Goal: Task Accomplishment & Management: Manage account settings

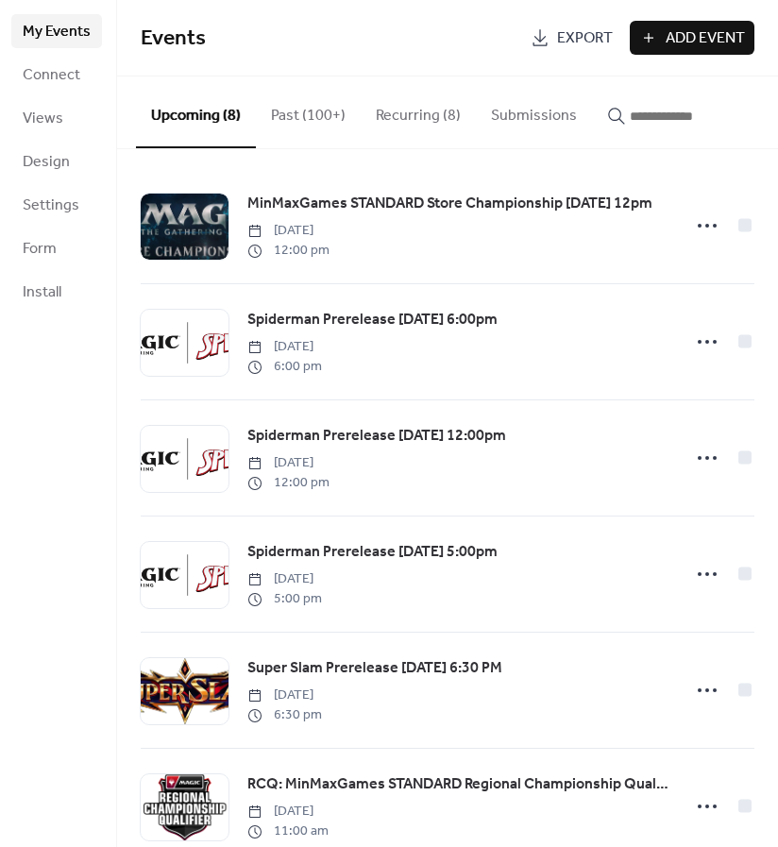
click at [385, 110] on button "Recurring (8)" at bounding box center [418, 111] width 115 height 70
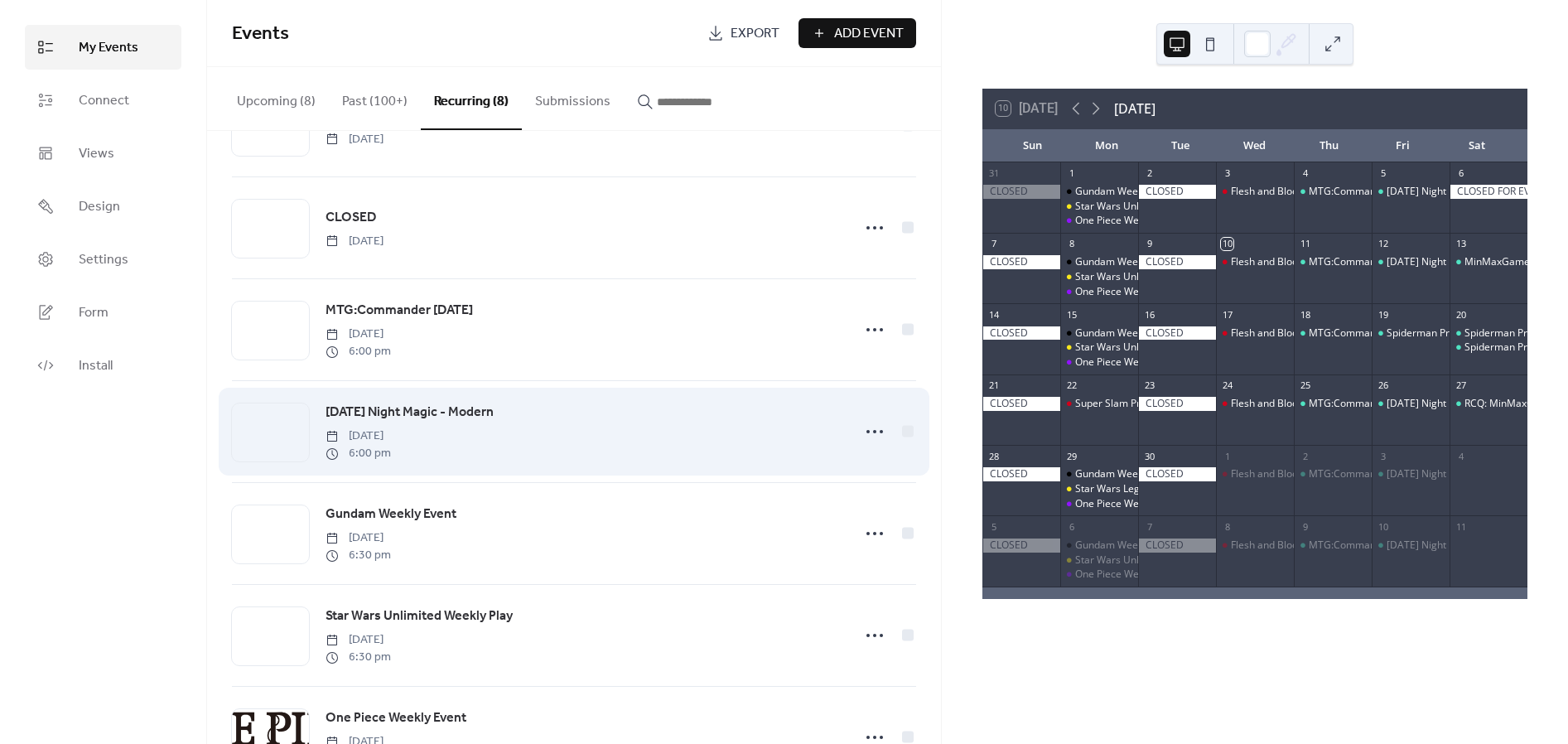
scroll to position [92, 0]
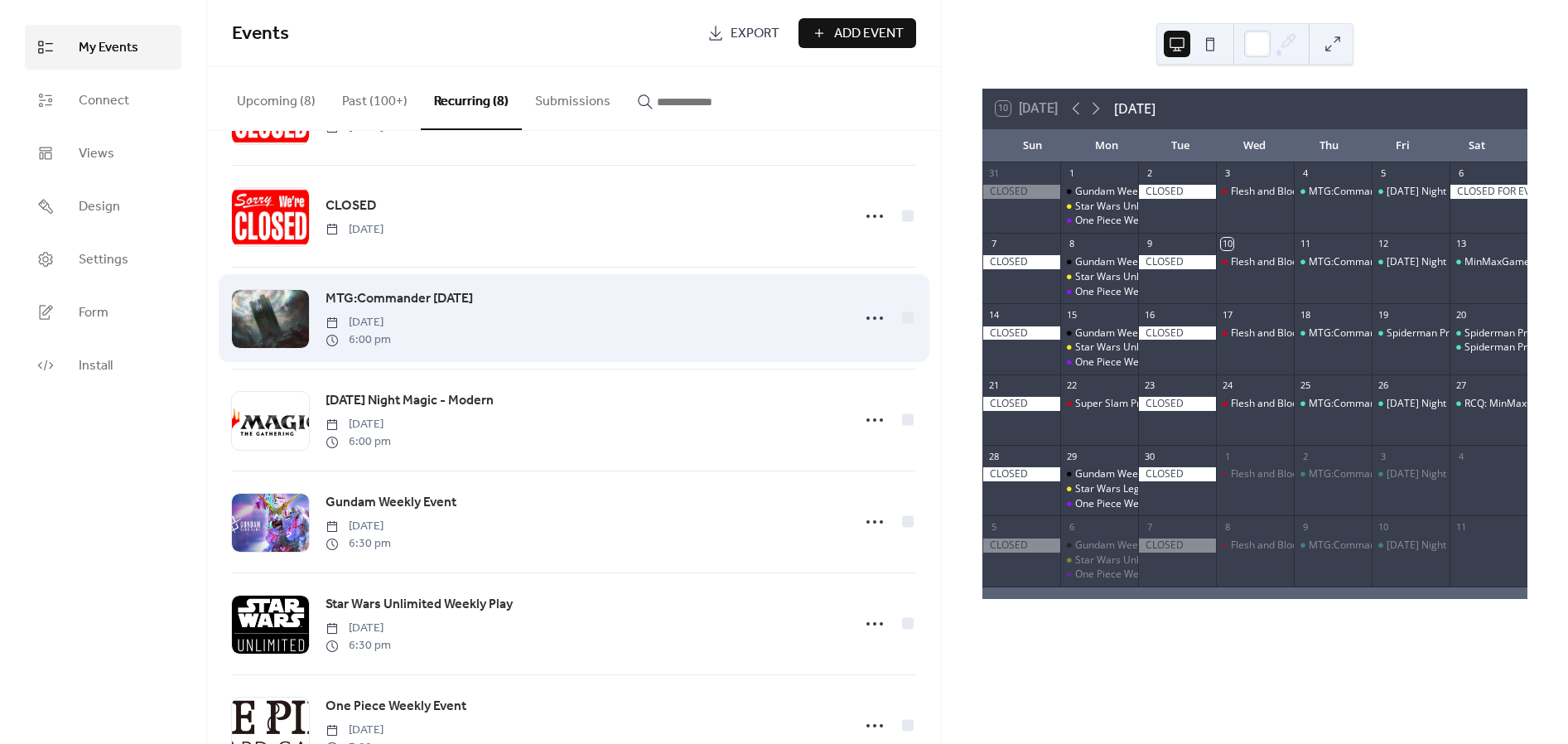
click at [651, 328] on div "MTG:Commander [DATE] [DATE] 6:00 pm" at bounding box center [582, 318] width 515 height 60
click at [681, 315] on icon at bounding box center [874, 318] width 26 height 26
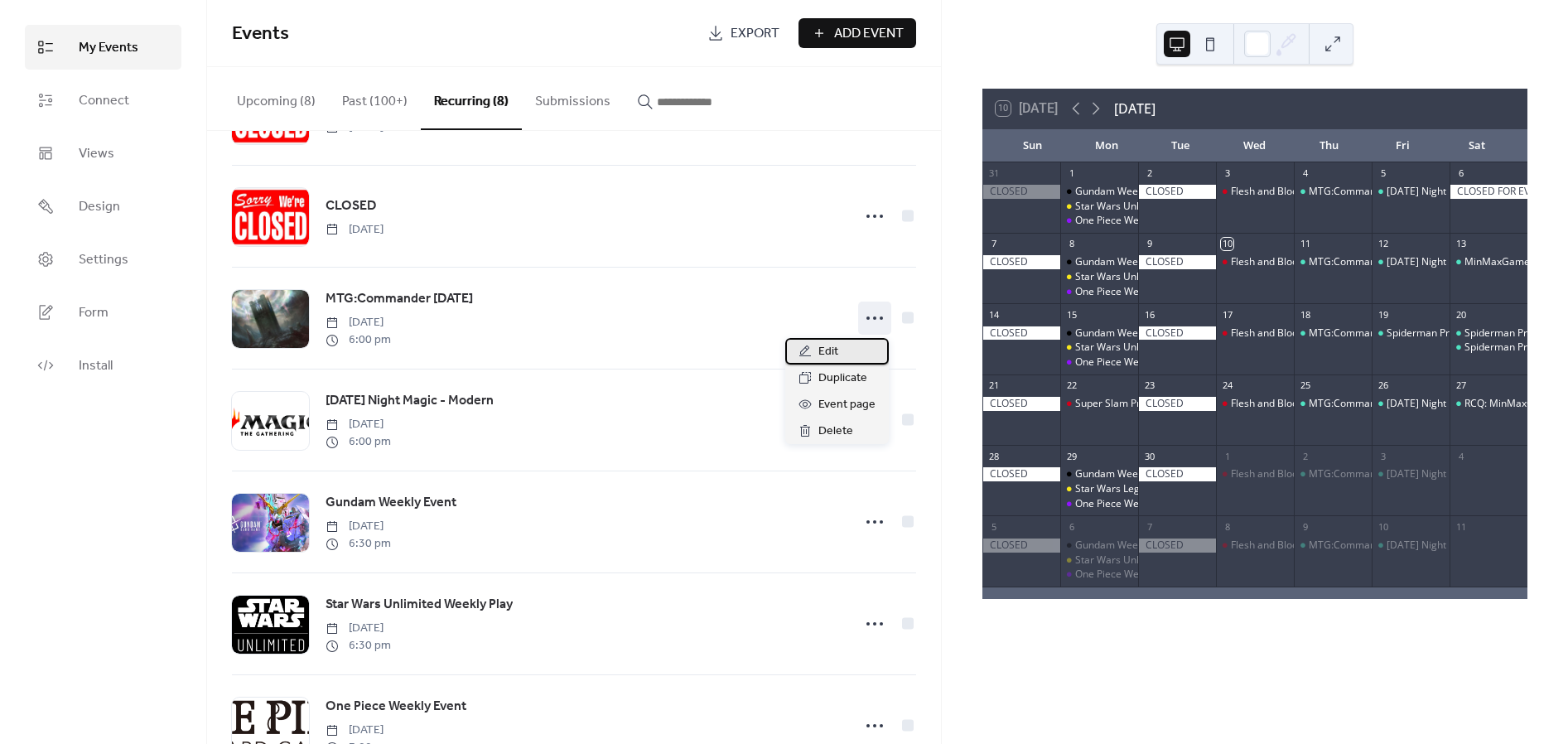
click at [681, 347] on span "Edit" at bounding box center [828, 352] width 20 height 20
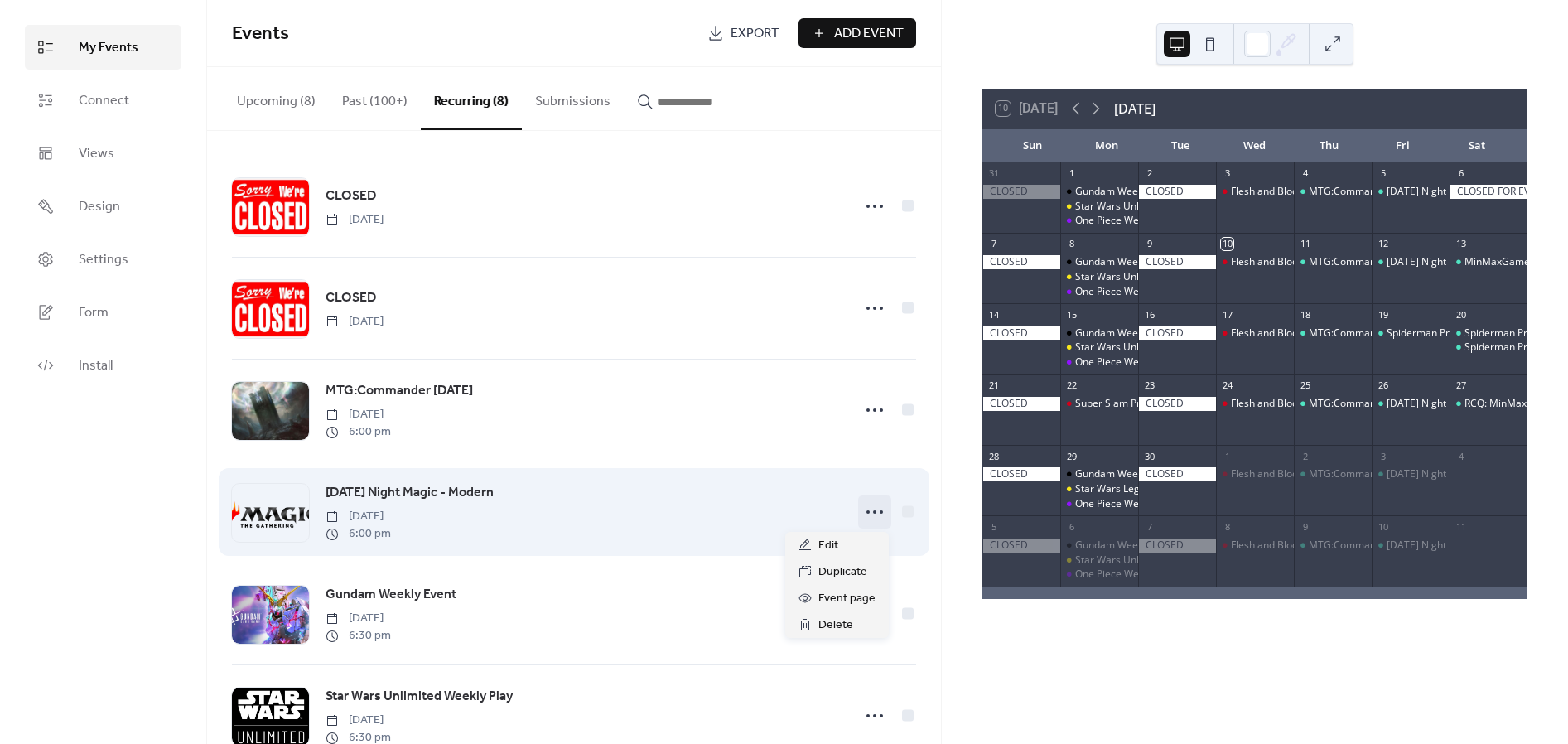
click at [681, 510] on icon at bounding box center [874, 512] width 26 height 26
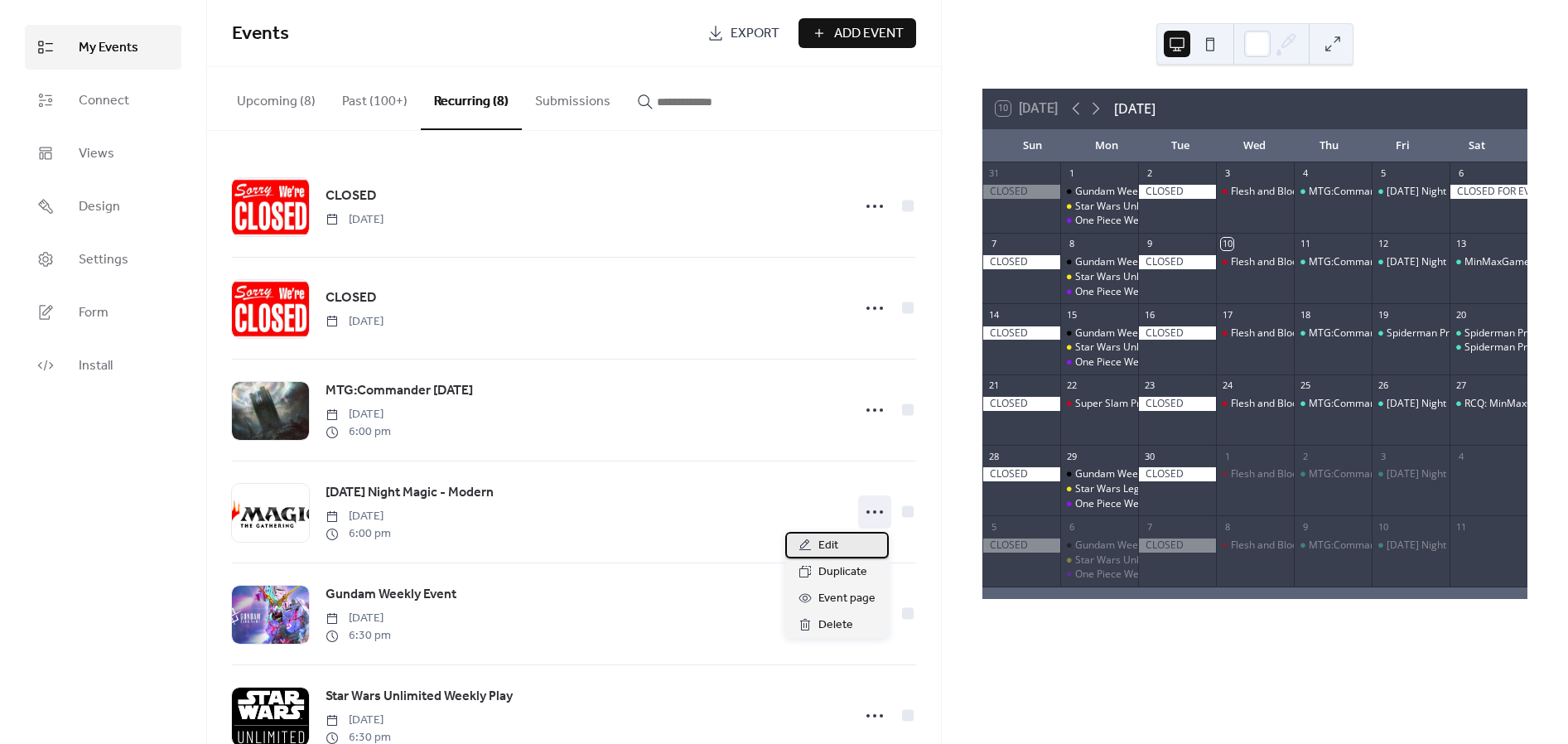
click at [681, 537] on div "Edit" at bounding box center [837, 545] width 103 height 26
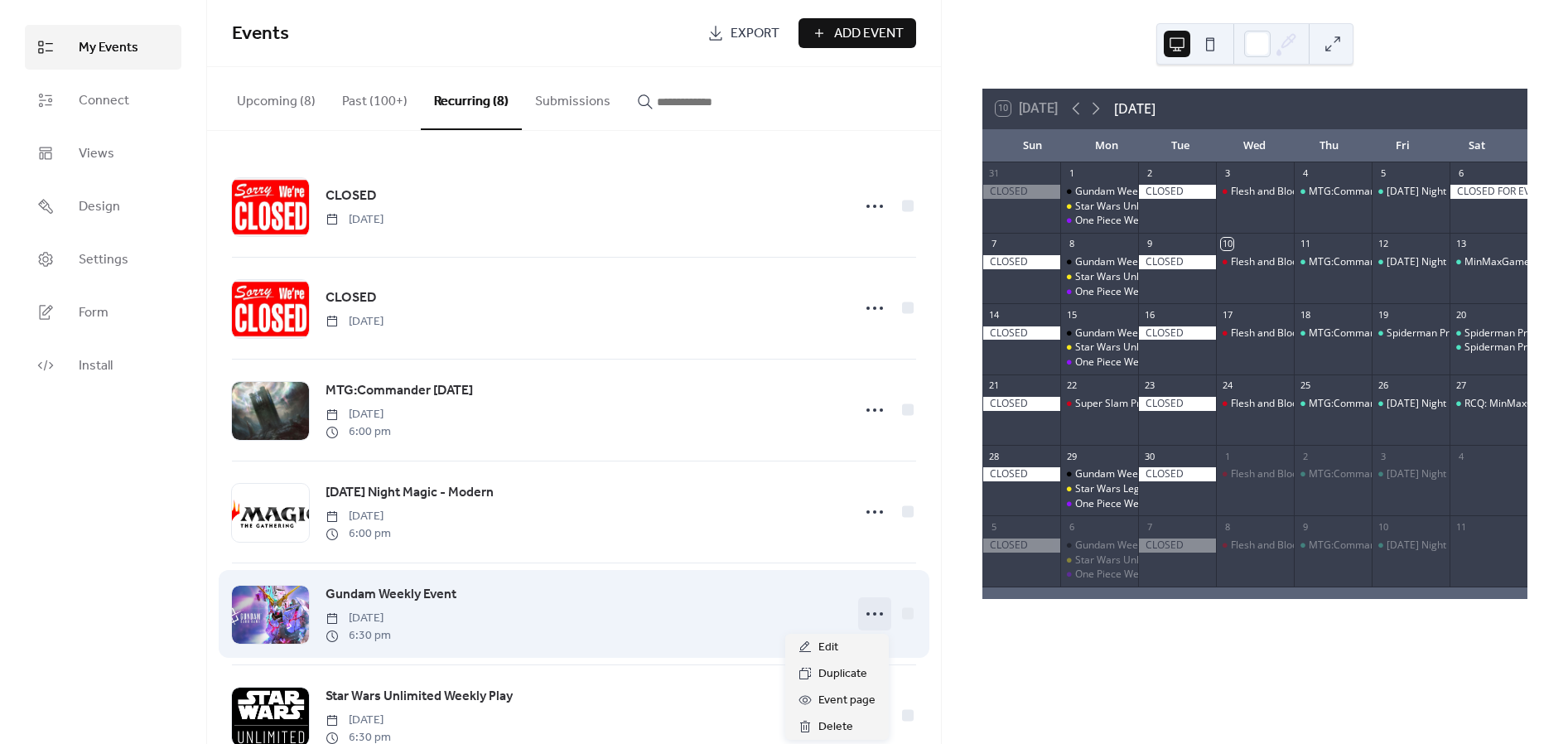
click at [681, 616] on icon at bounding box center [874, 614] width 26 height 26
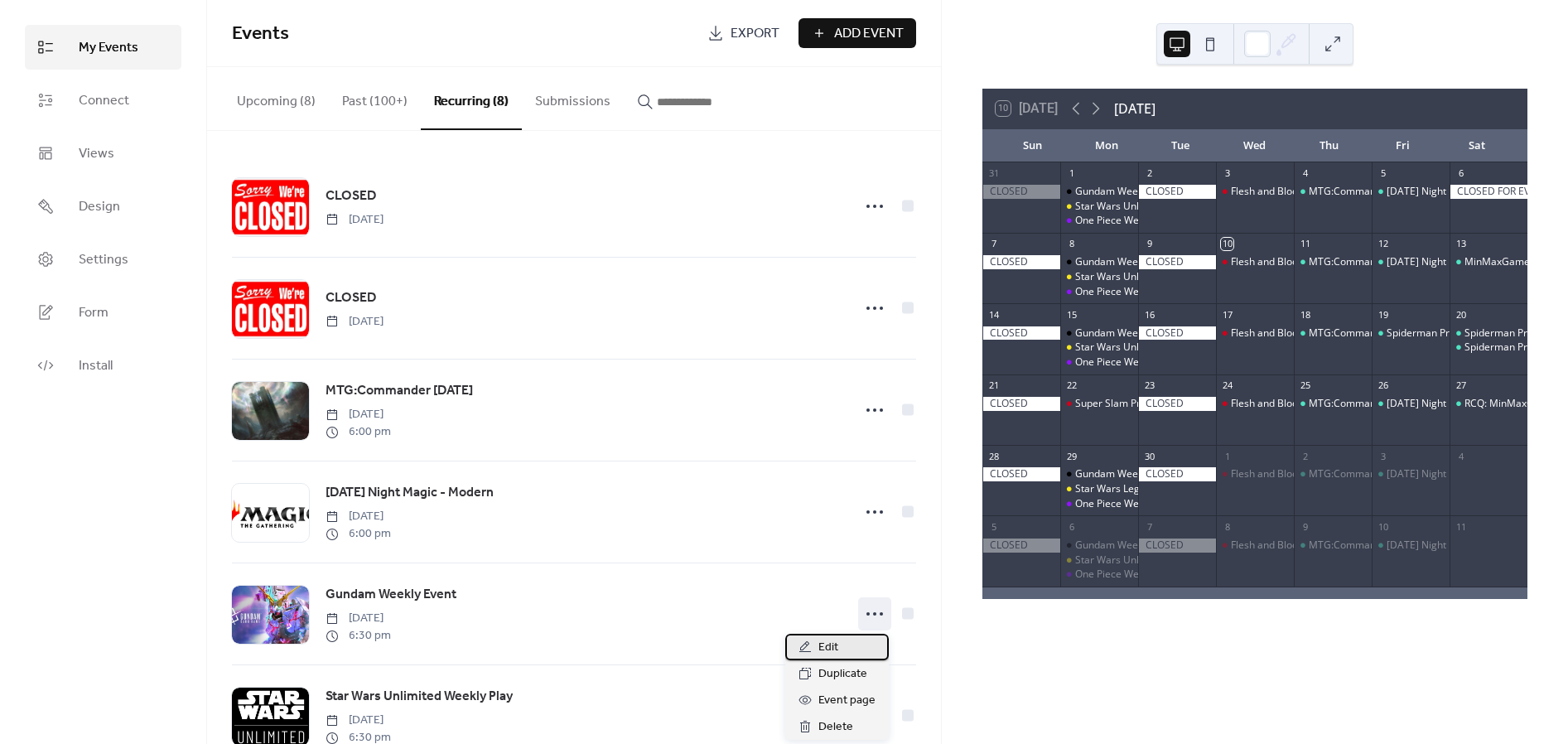
click at [681, 649] on span "Edit" at bounding box center [828, 647] width 20 height 20
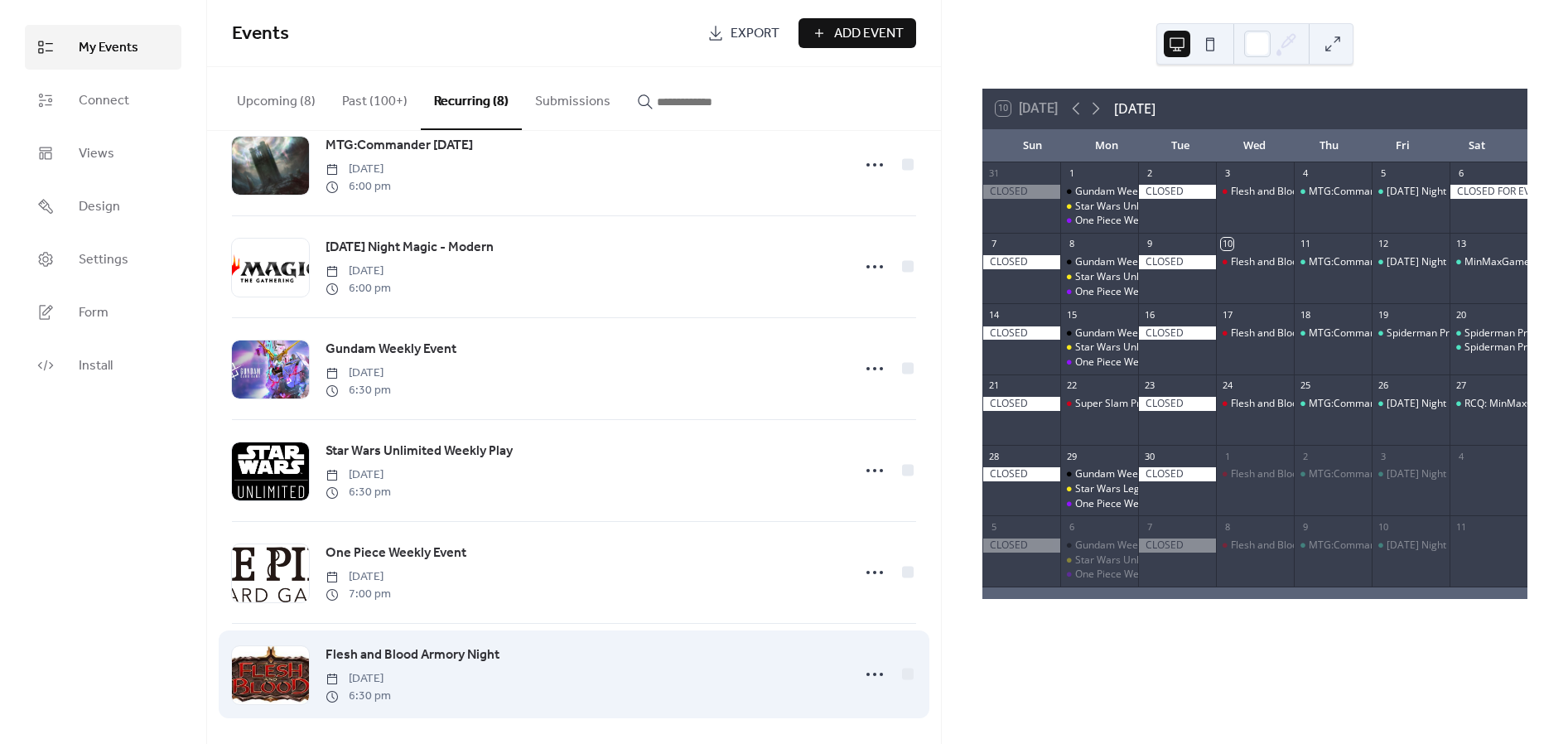
scroll to position [251, 0]
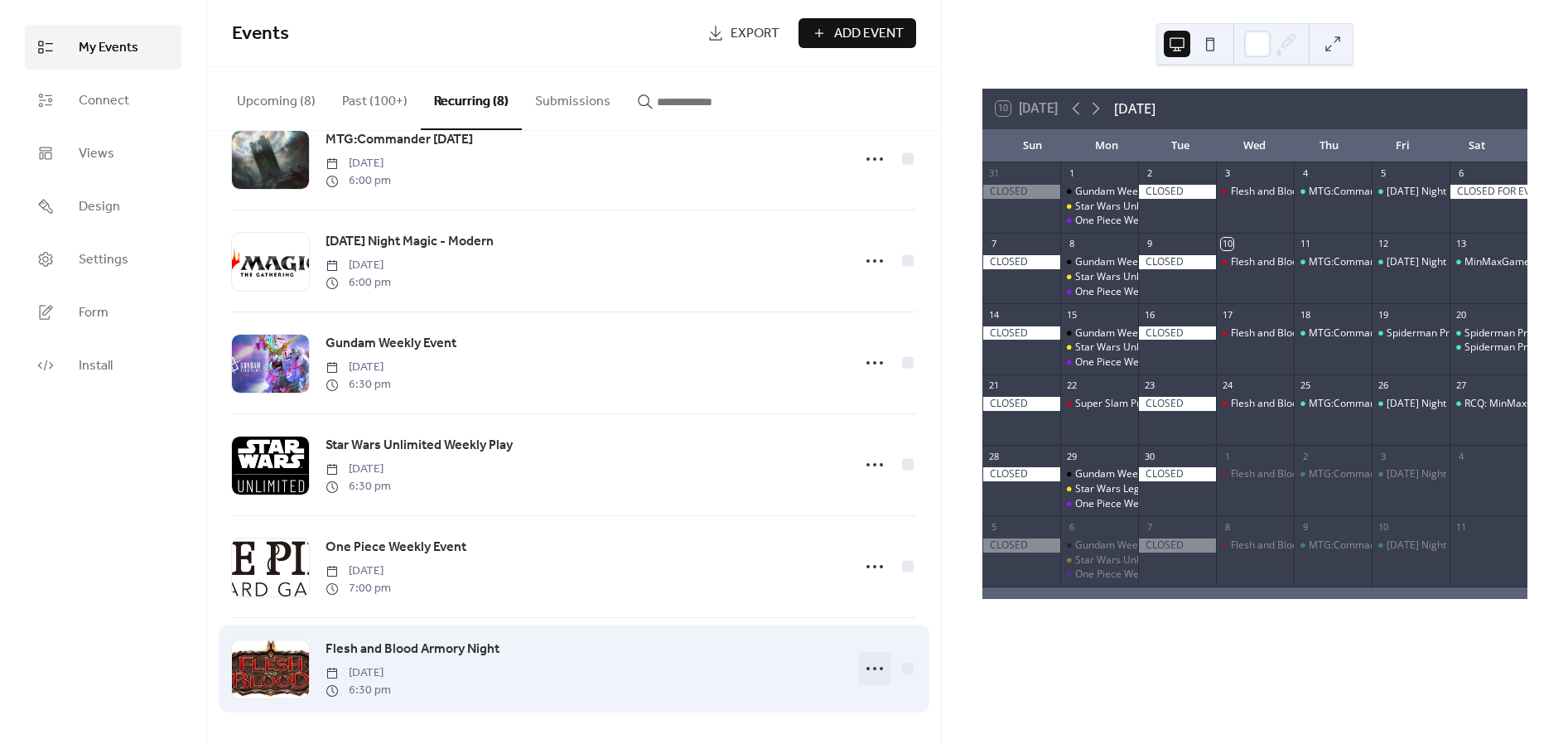
click at [681, 675] on icon at bounding box center [874, 669] width 26 height 26
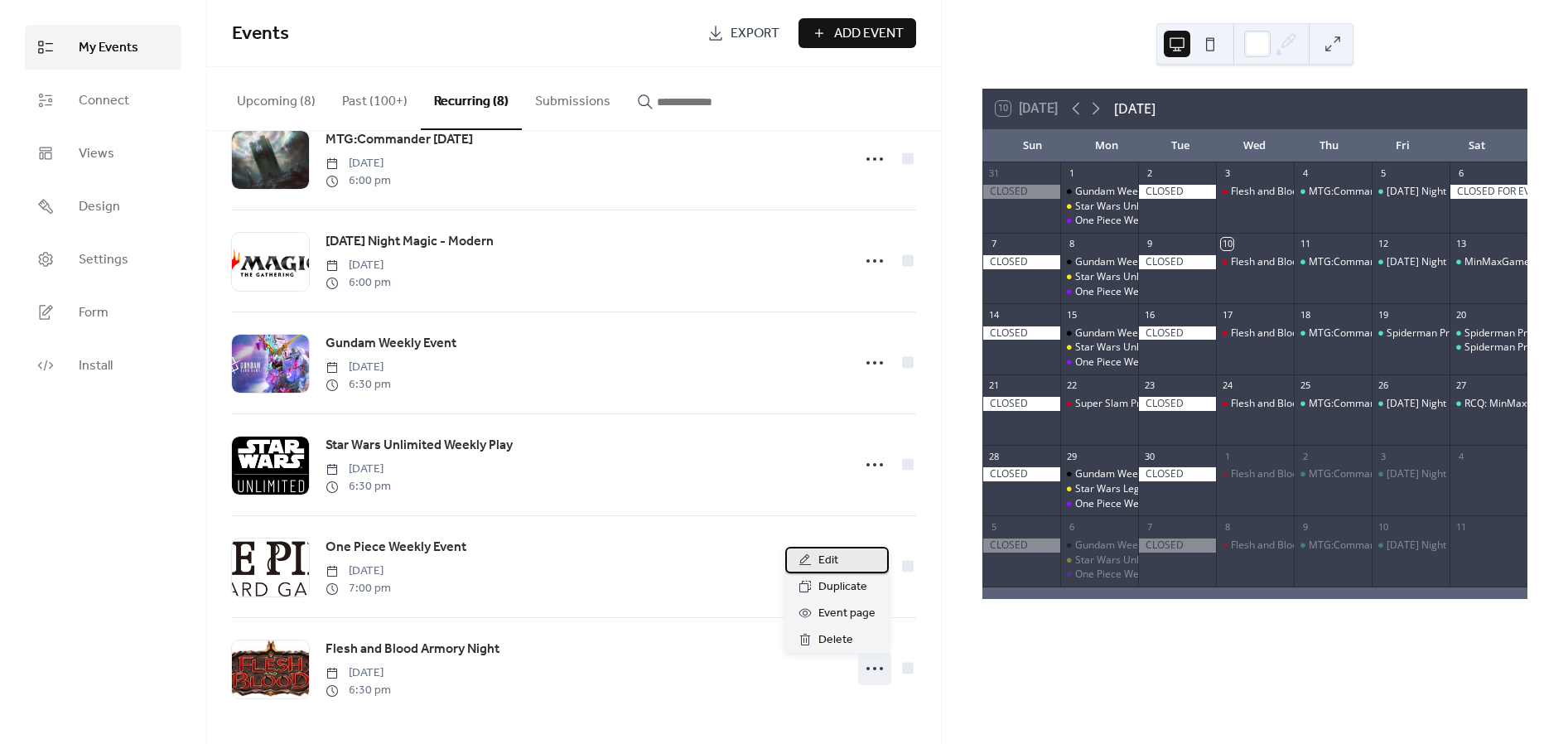
click at [681, 559] on div "Edit" at bounding box center [837, 560] width 103 height 26
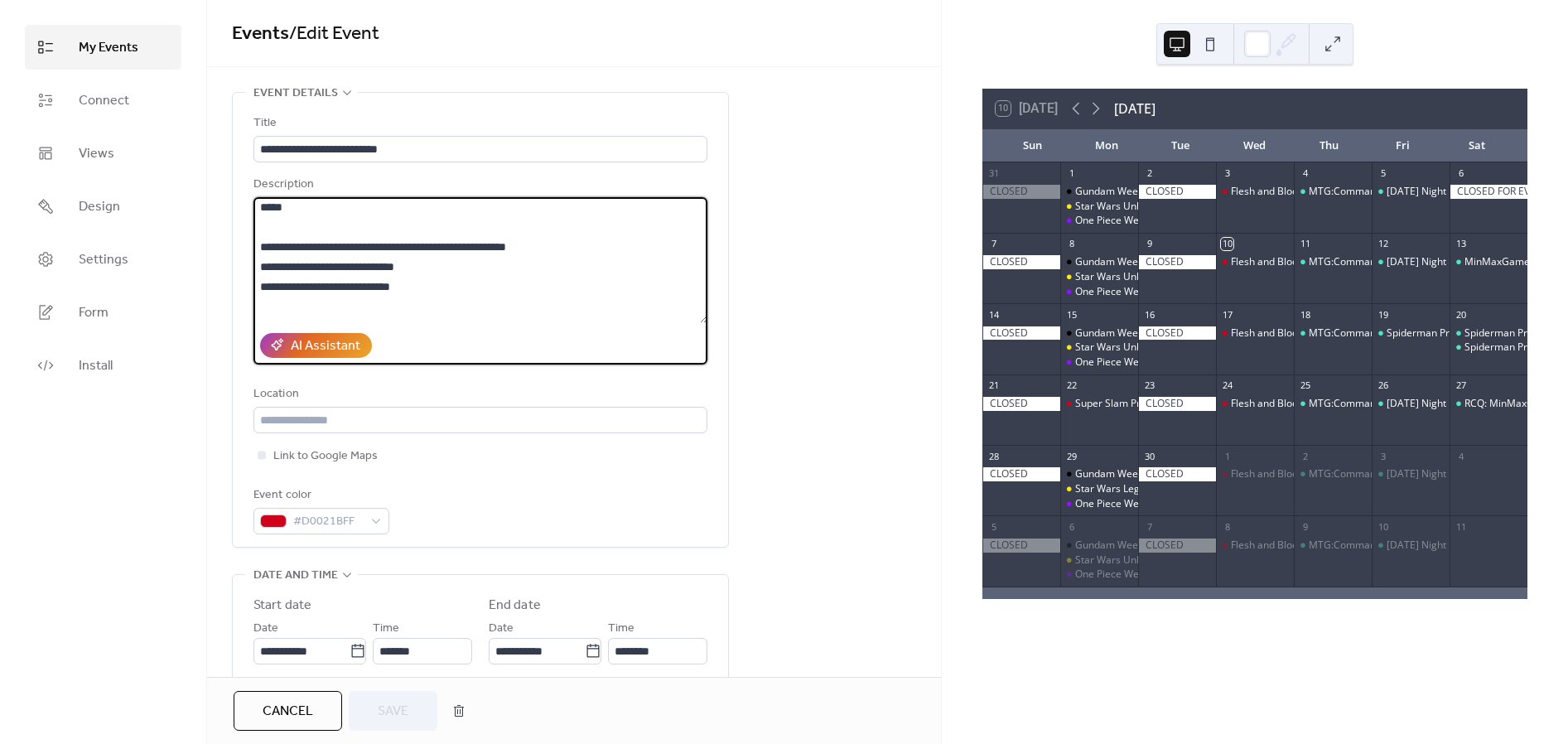
scroll to position [14, 0]
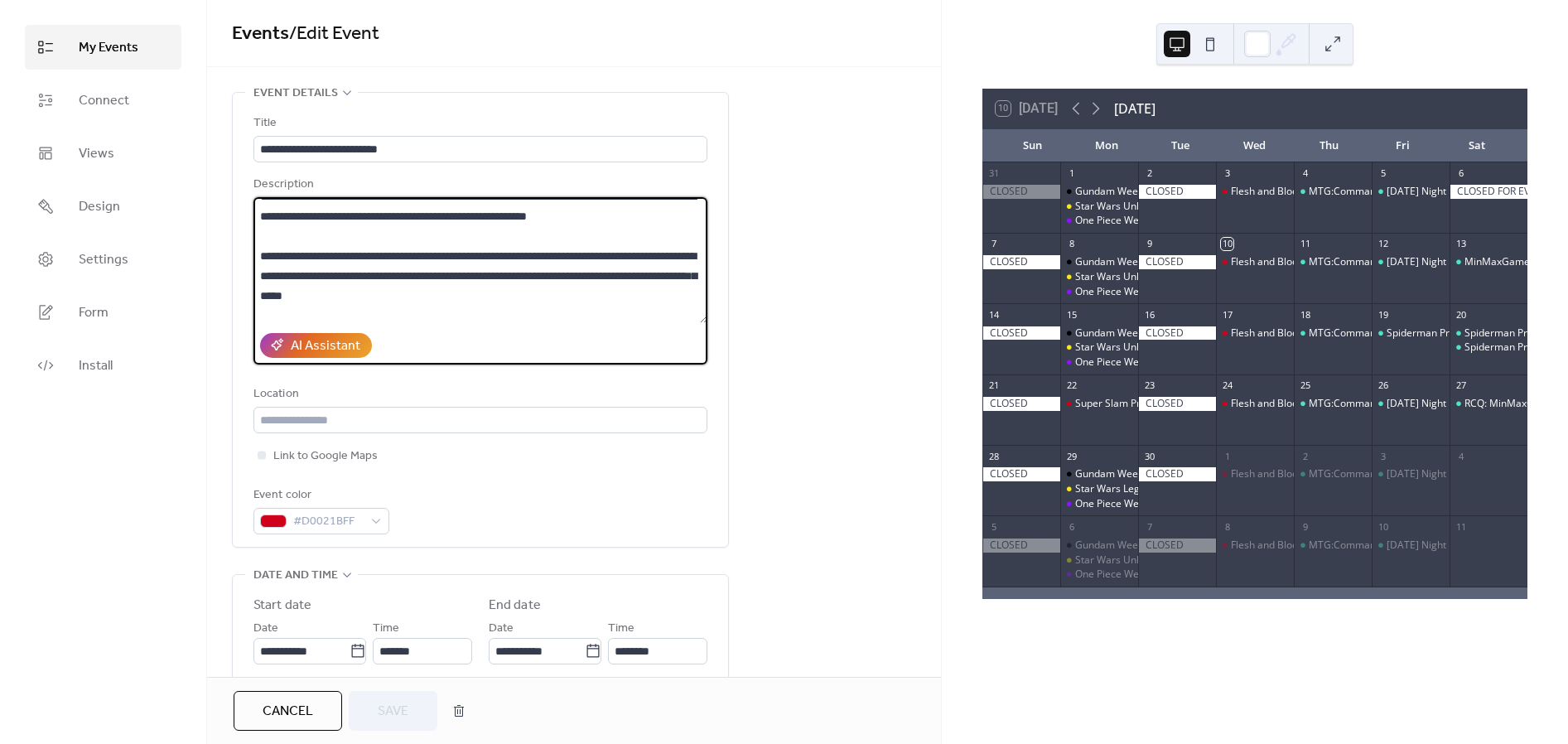
drag, startPoint x: 467, startPoint y: 314, endPoint x: 528, endPoint y: 300, distance: 62.6
click at [528, 300] on textarea "**********" at bounding box center [481, 261] width 454 height 126
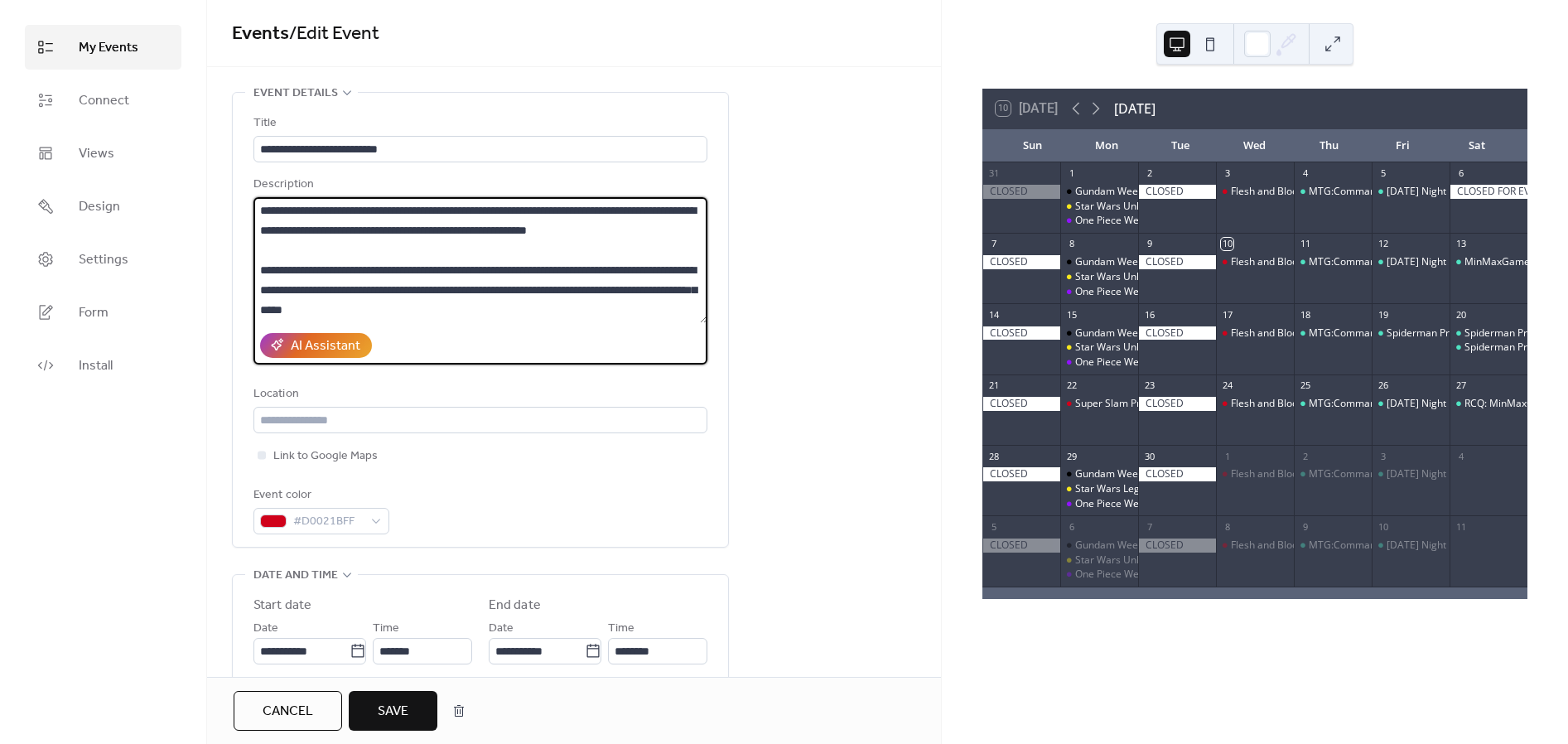
scroll to position [0, 0]
type textarea "**********"
click at [375, 713] on button "Save" at bounding box center [393, 711] width 89 height 39
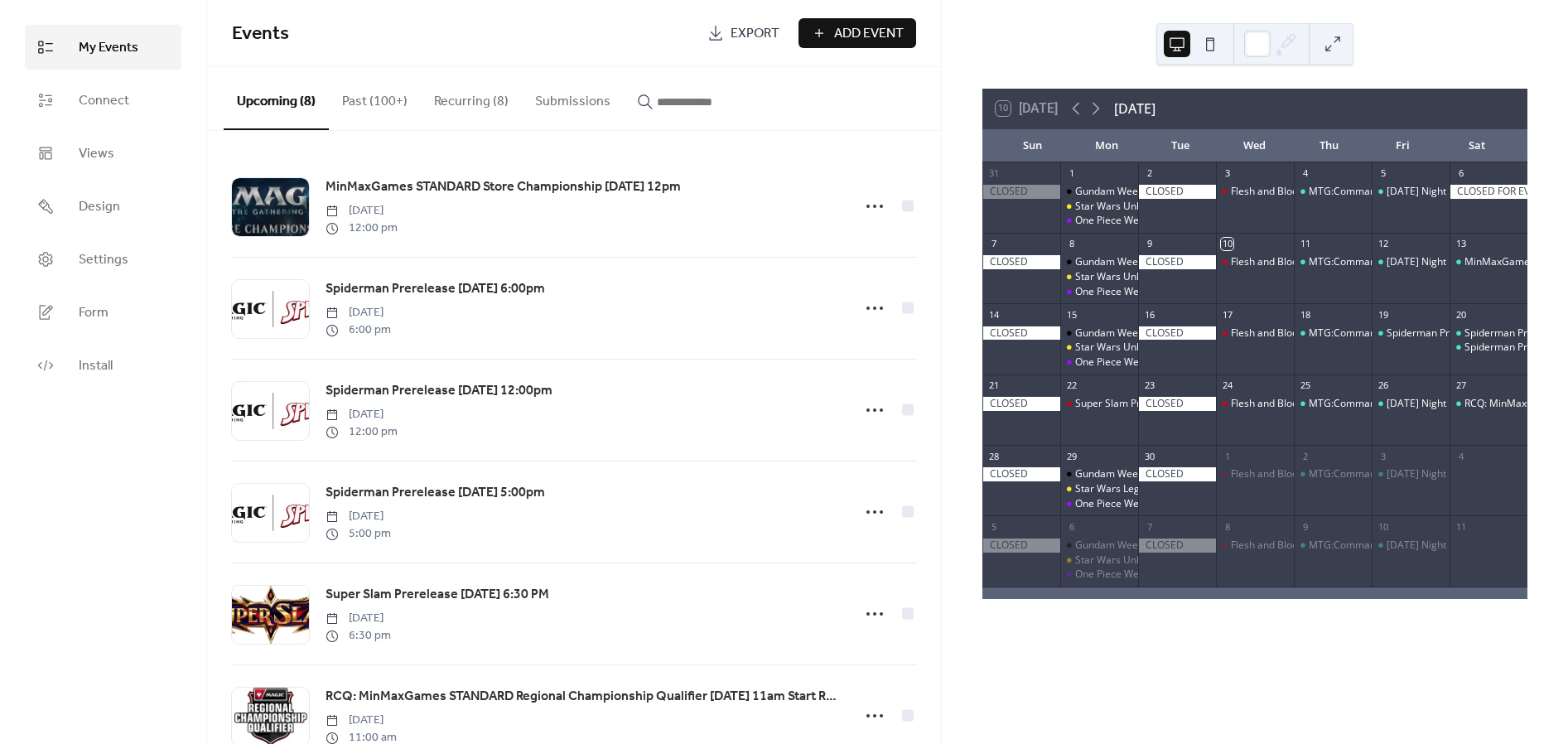
click at [476, 94] on button "Recurring (8)" at bounding box center [471, 97] width 101 height 61
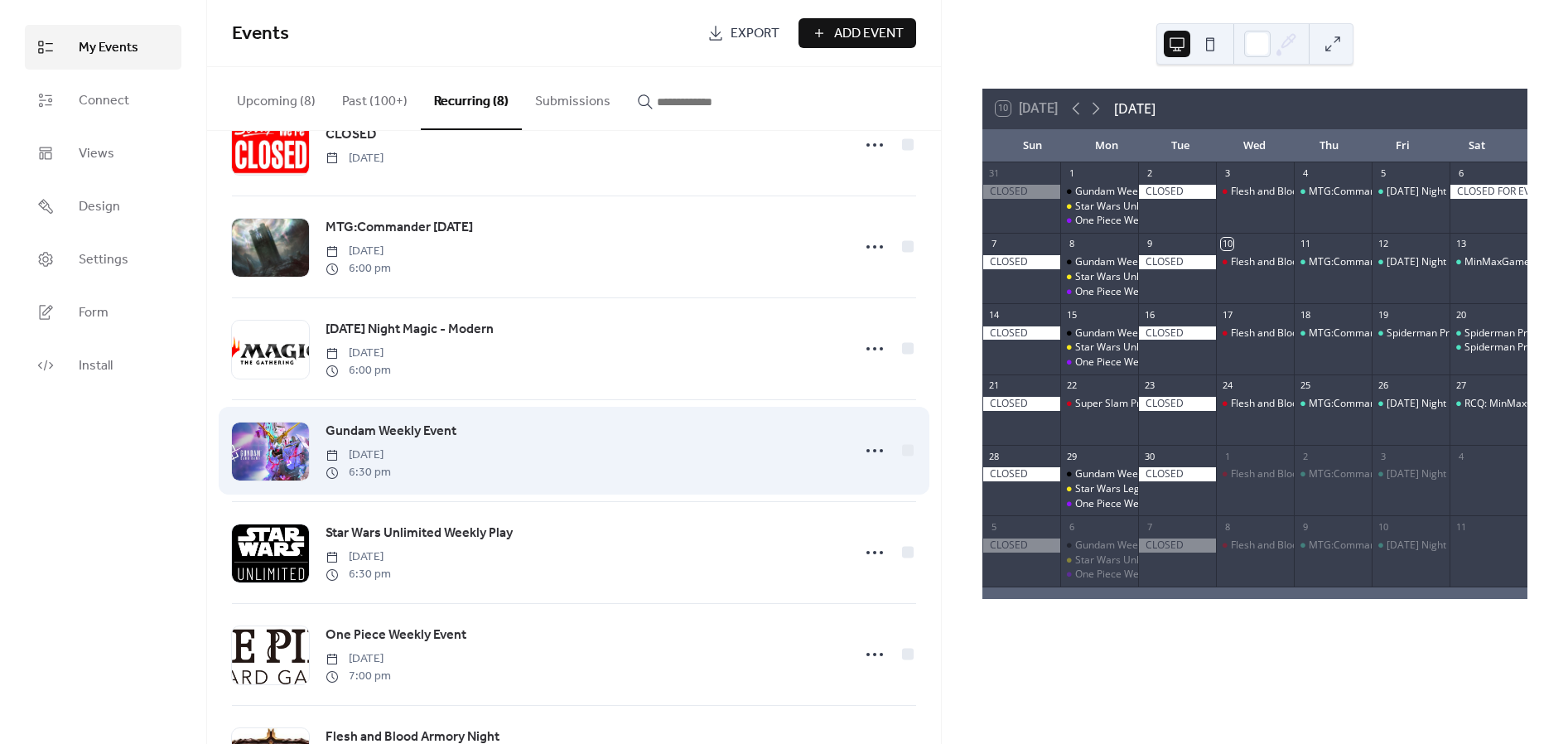
scroll to position [251, 0]
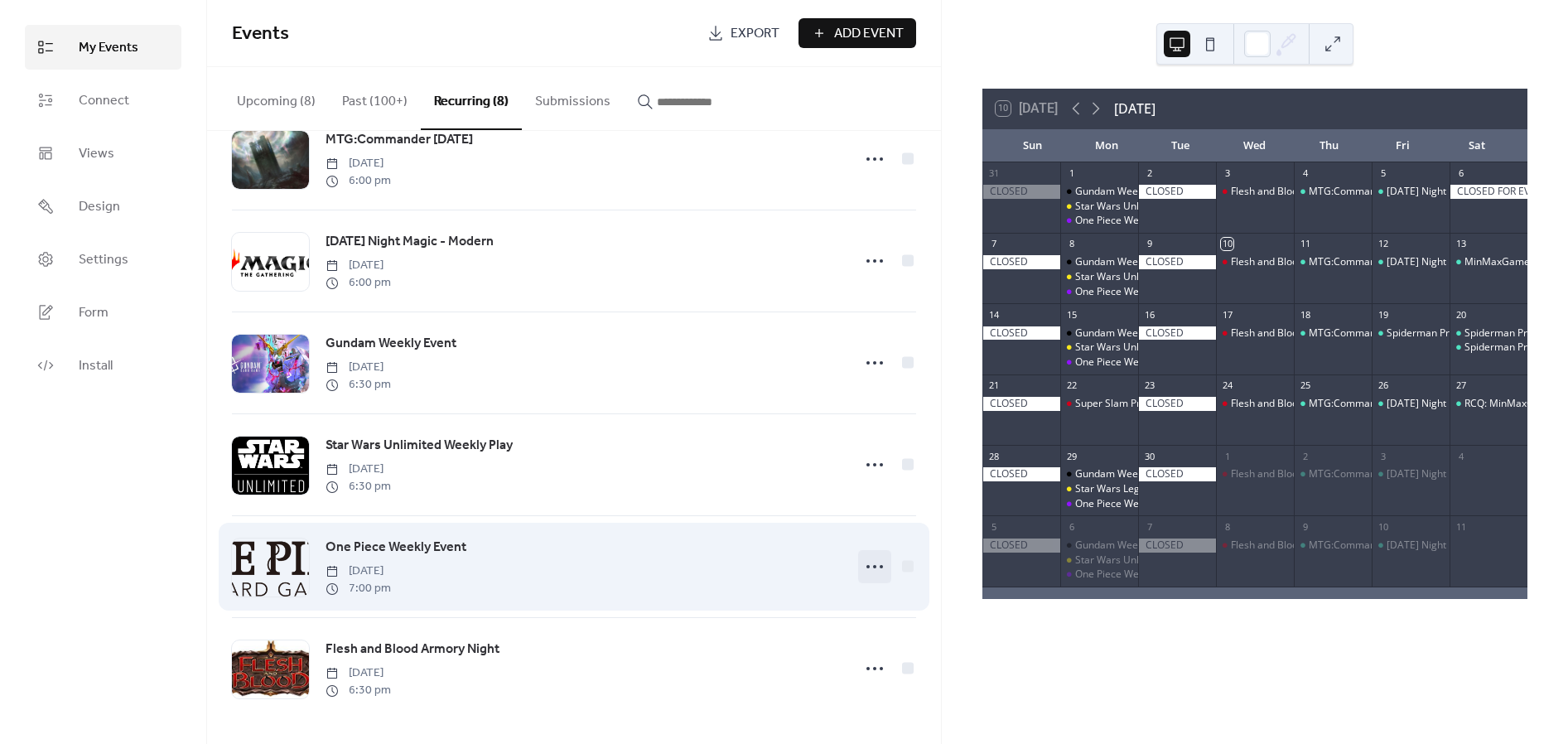
click at [681, 565] on icon at bounding box center [874, 567] width 26 height 26
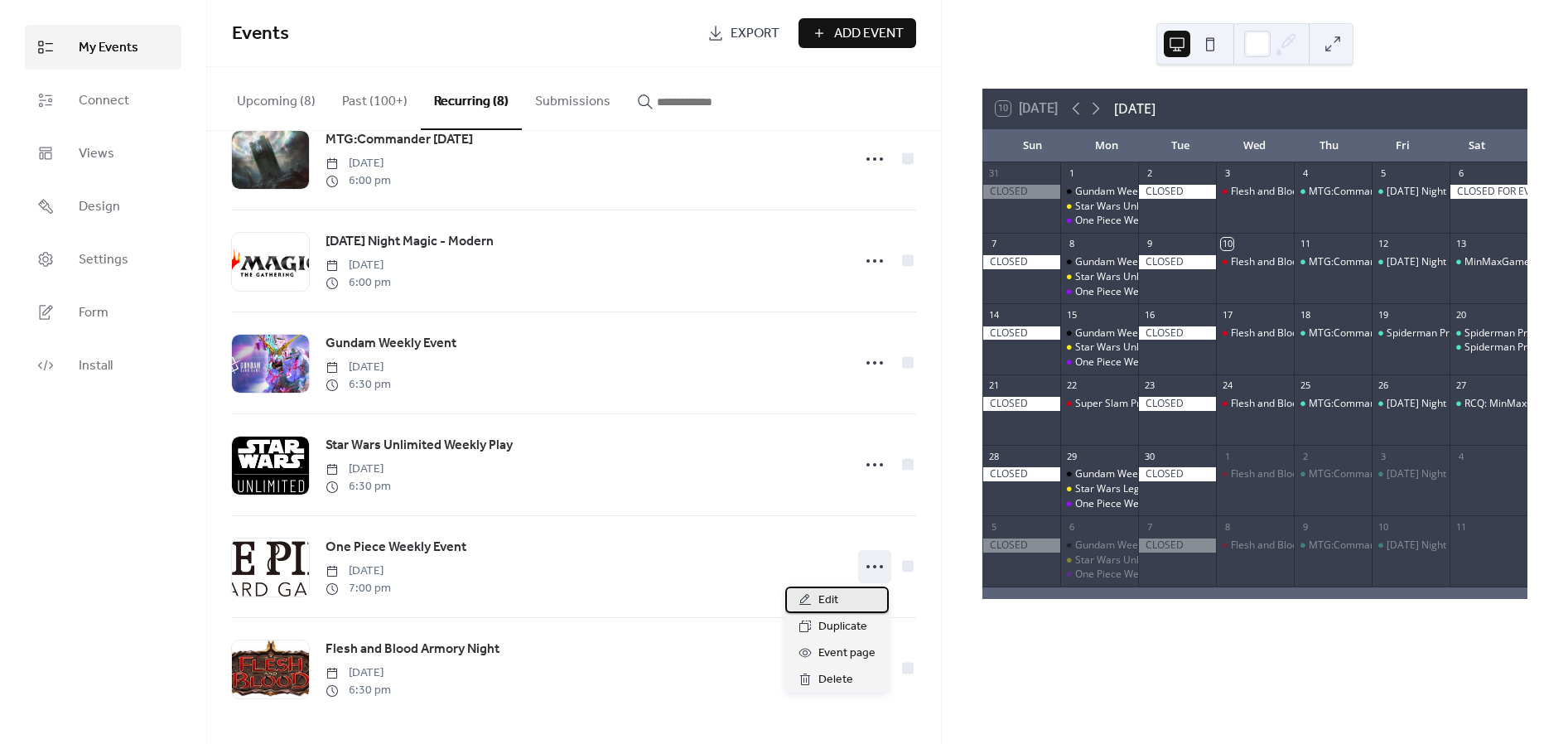
click at [681, 599] on div "Edit" at bounding box center [837, 600] width 103 height 26
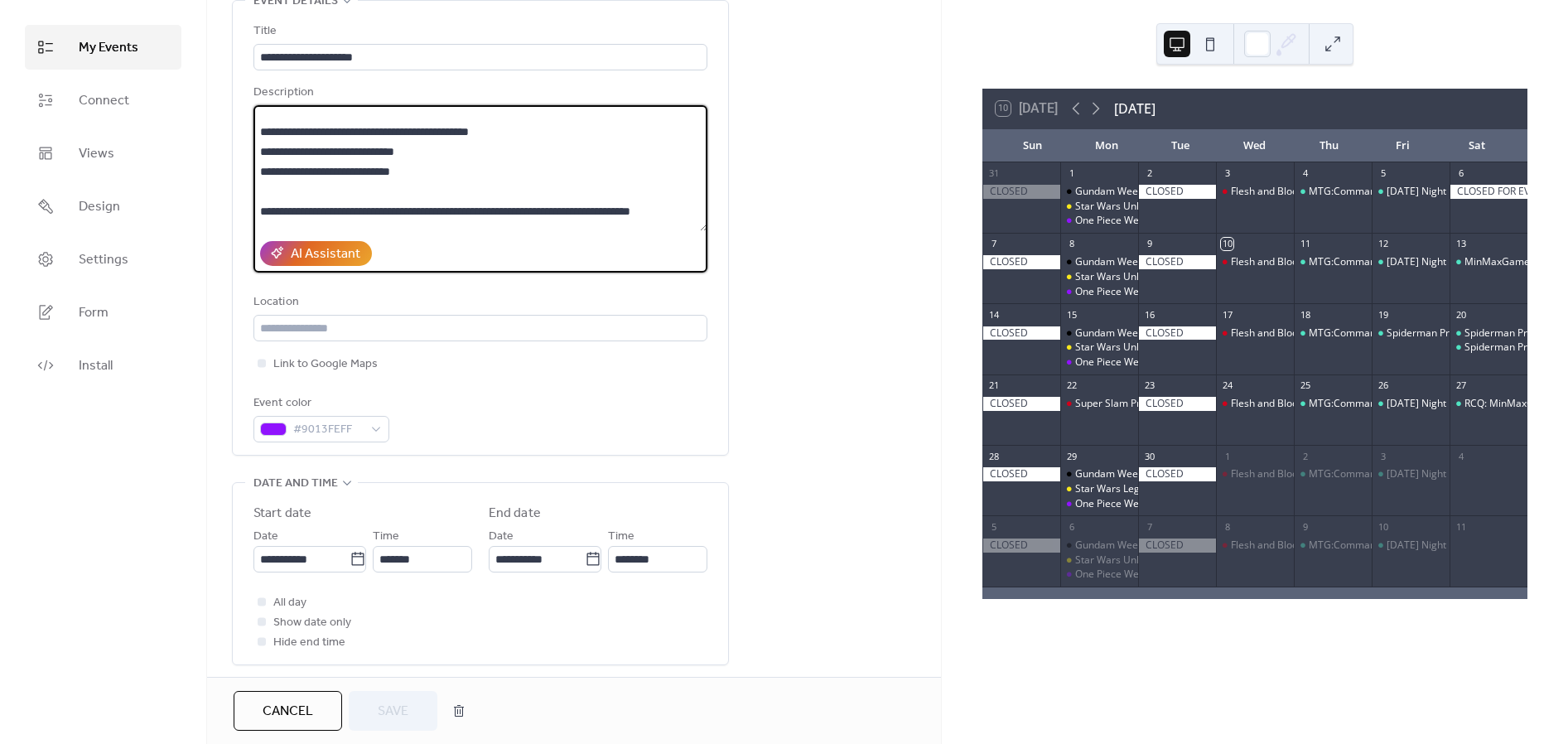
scroll to position [14, 0]
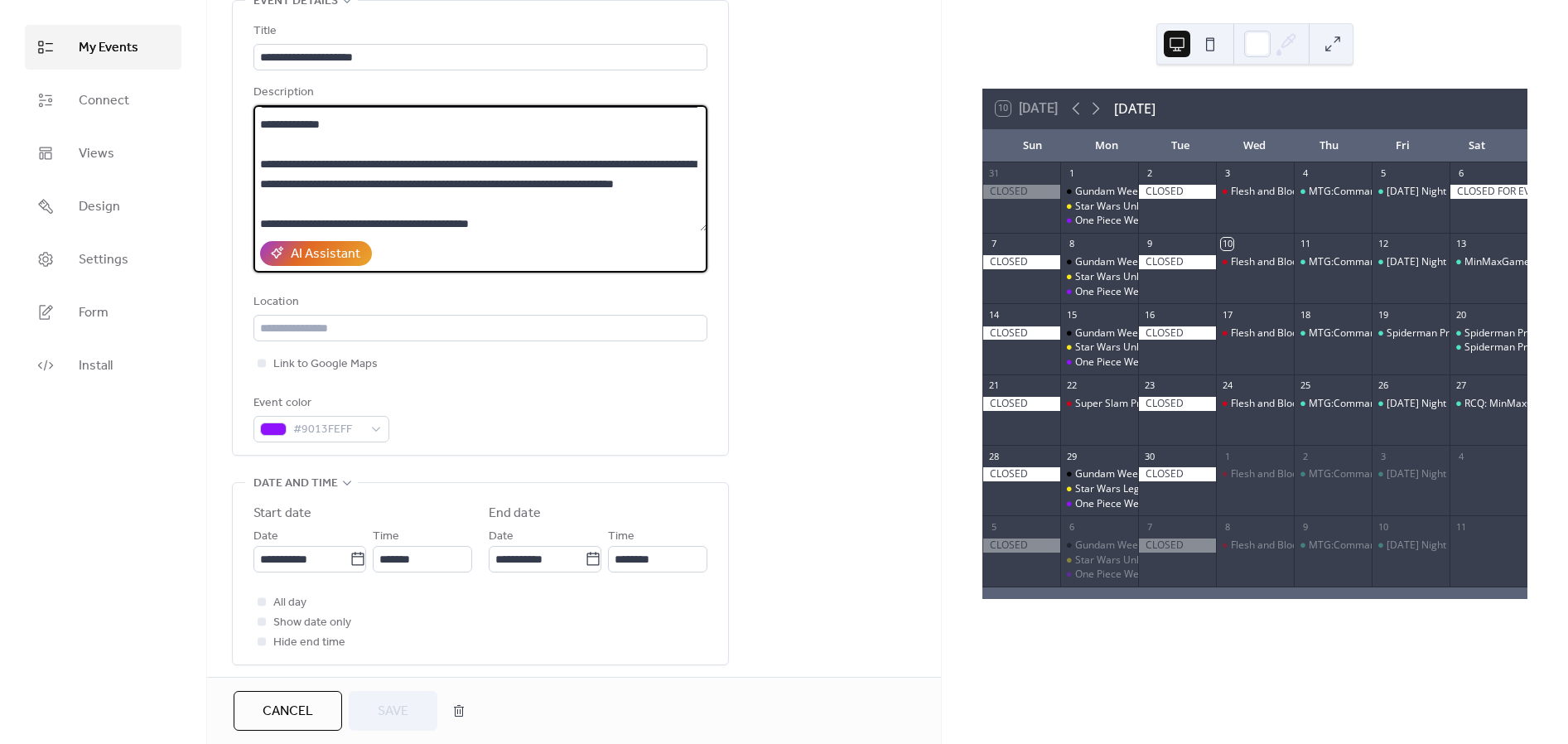
drag, startPoint x: 452, startPoint y: 225, endPoint x: 335, endPoint y: 204, distance: 118.9
click at [335, 204] on textarea "**********" at bounding box center [481, 168] width 454 height 126
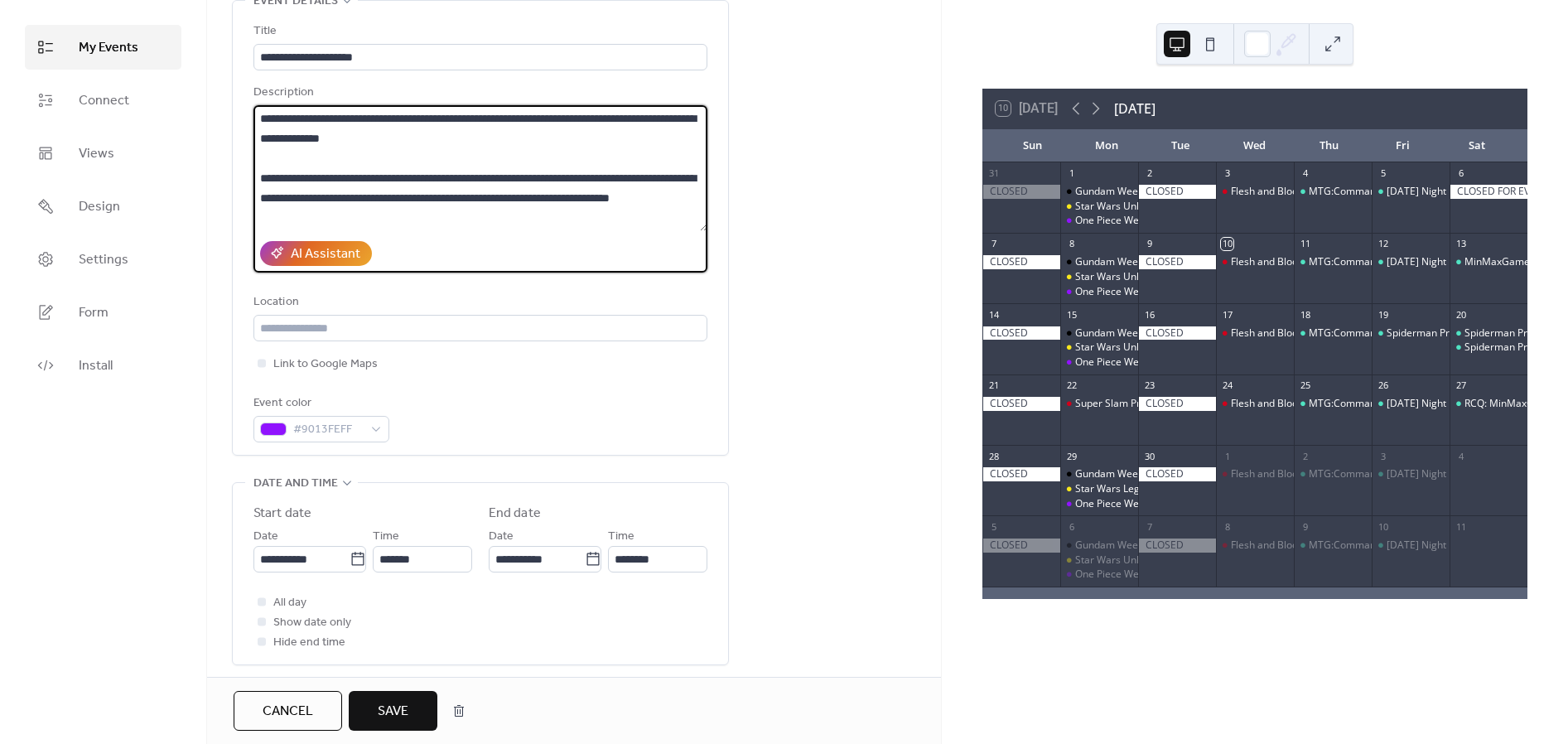
scroll to position [0, 0]
type textarea "**********"
click at [410, 717] on button "Save" at bounding box center [393, 711] width 89 height 39
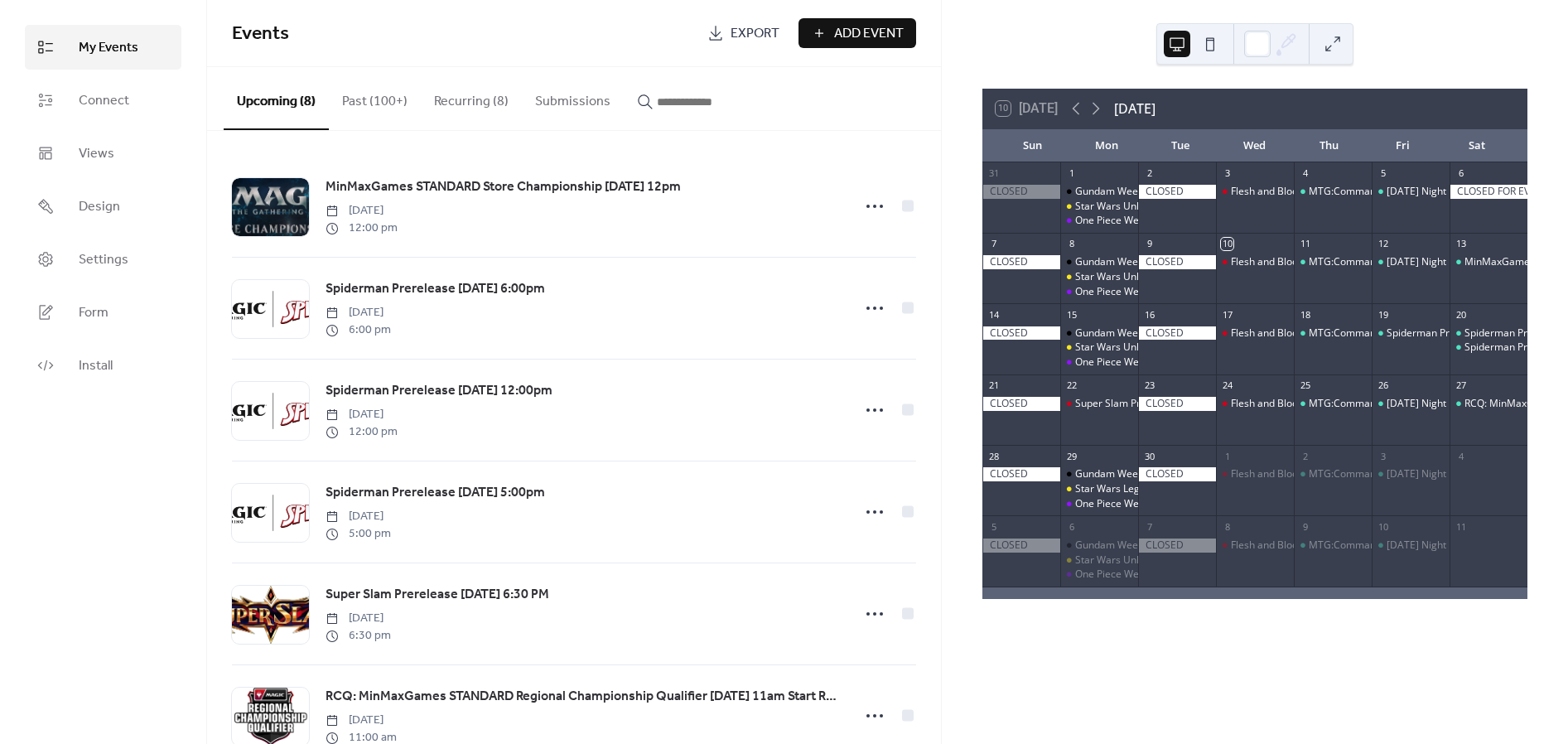
click at [431, 103] on button "Recurring (8)" at bounding box center [471, 97] width 101 height 61
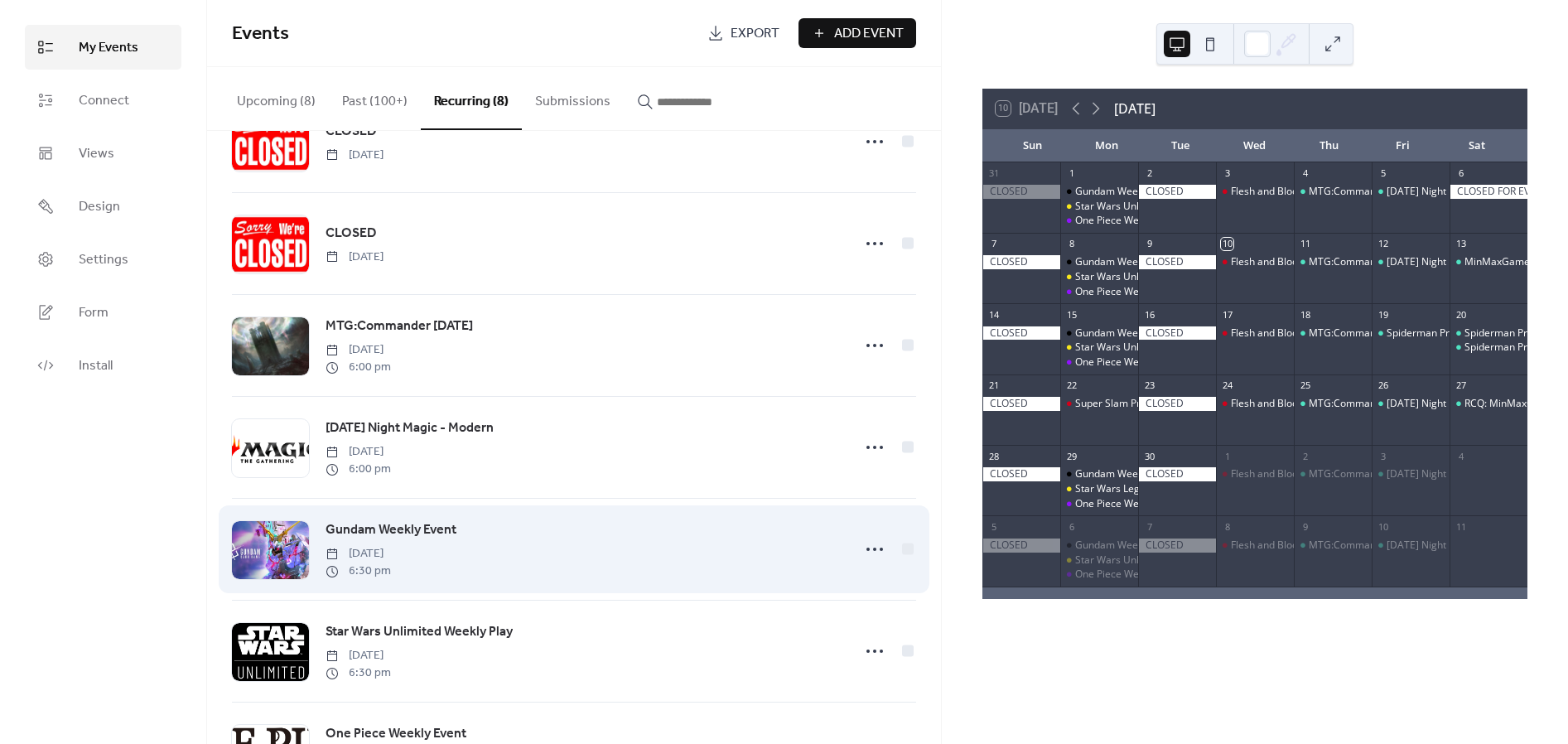
scroll to position [92, 0]
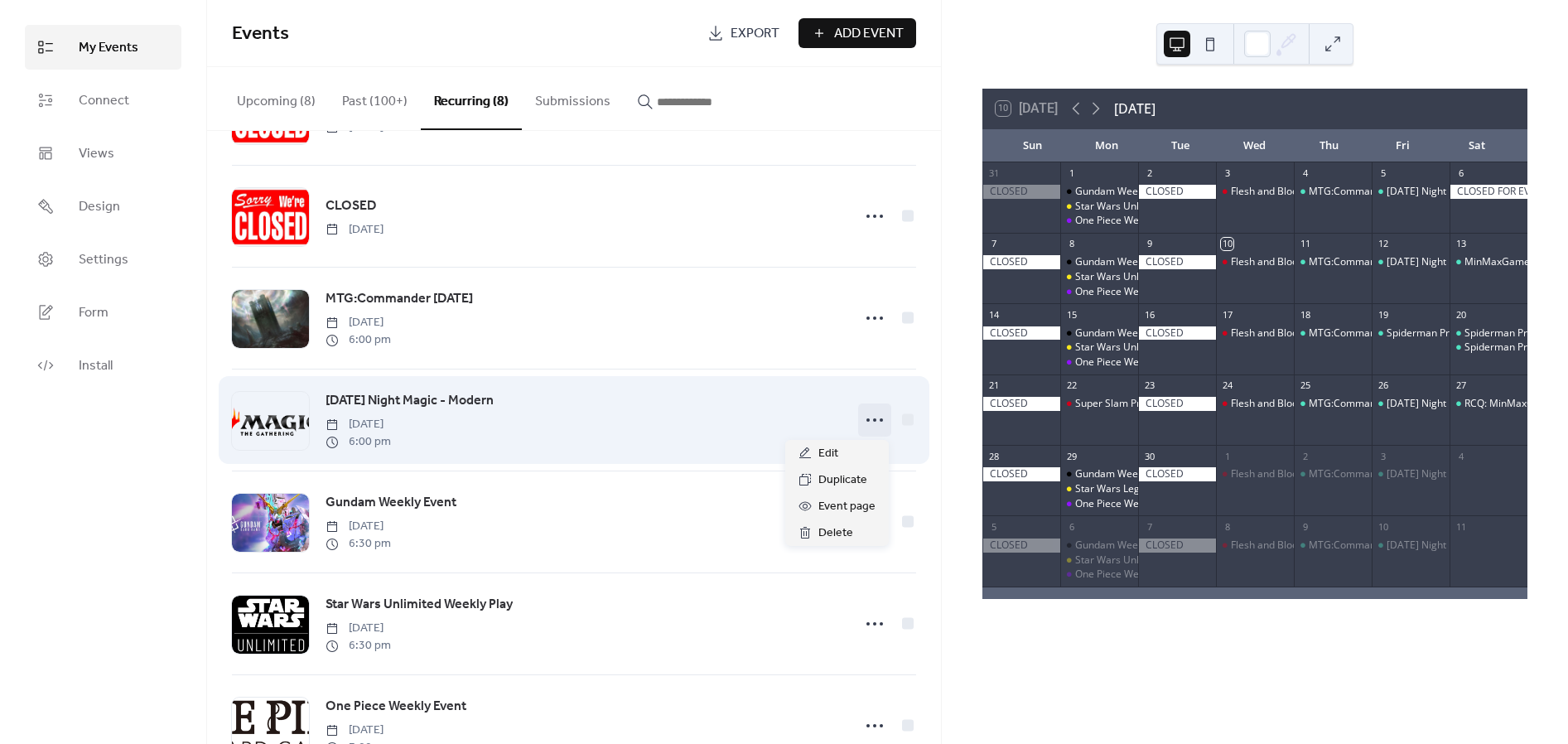
click at [681, 420] on icon at bounding box center [874, 420] width 26 height 26
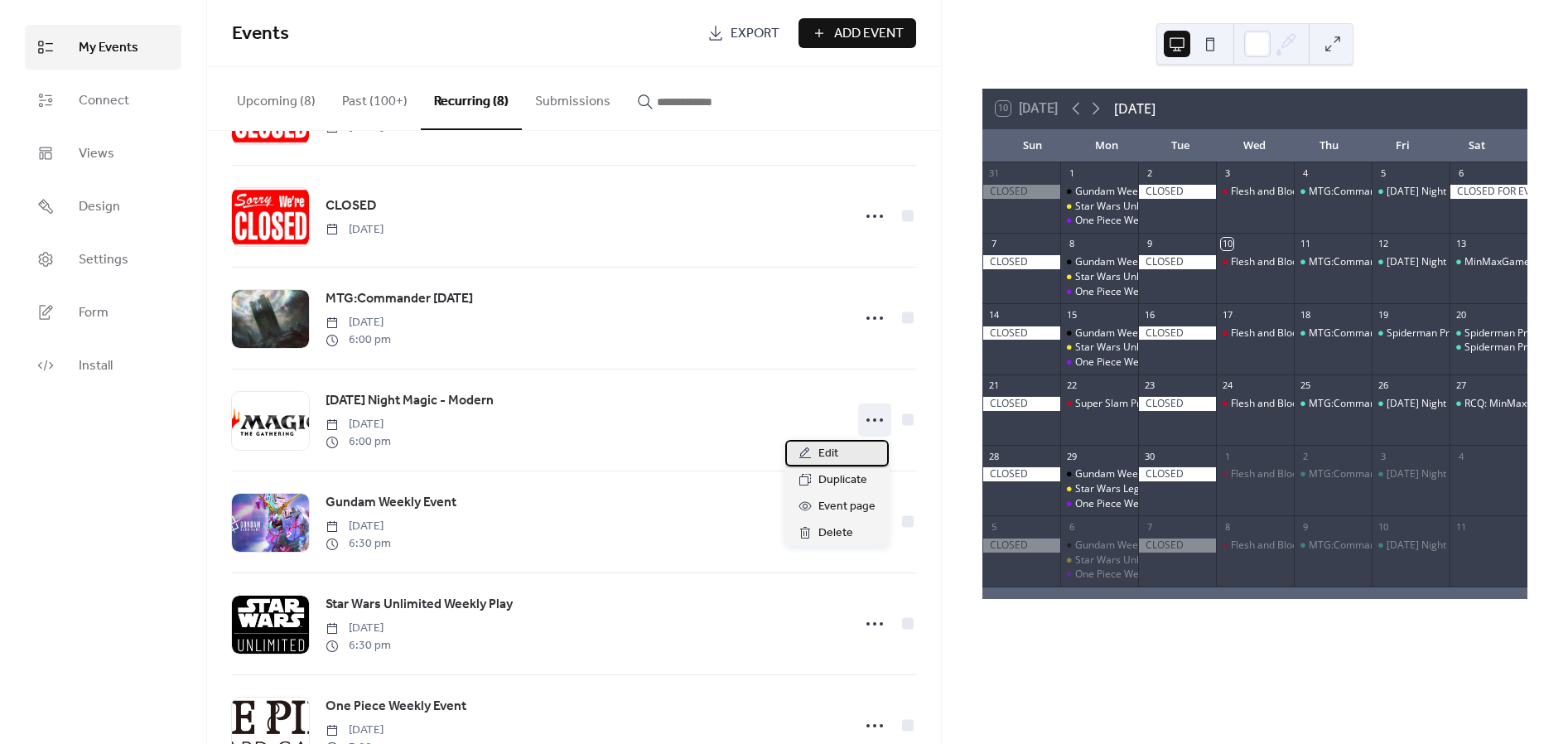
click at [681, 449] on div "Edit" at bounding box center [837, 453] width 103 height 26
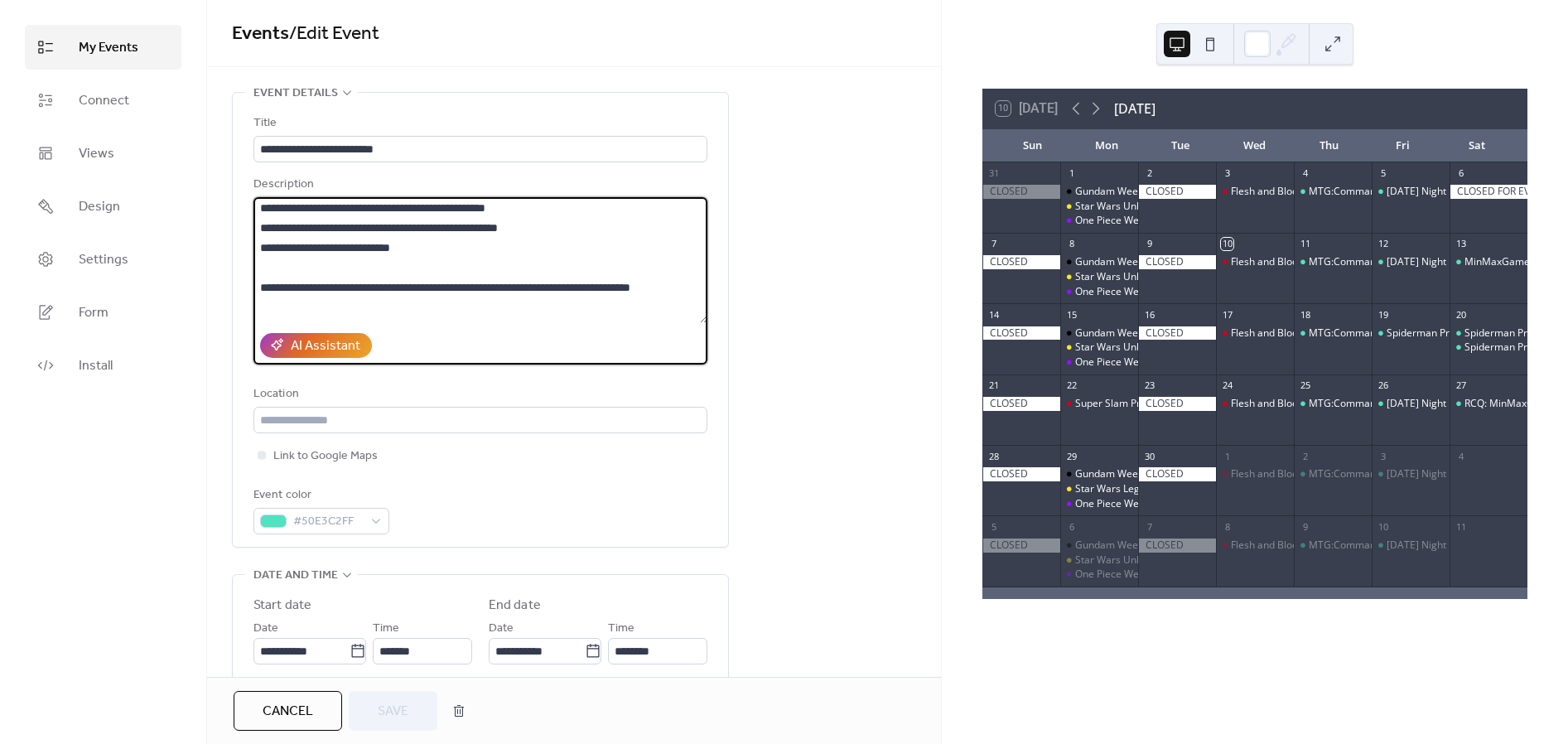
scroll to position [10, 0]
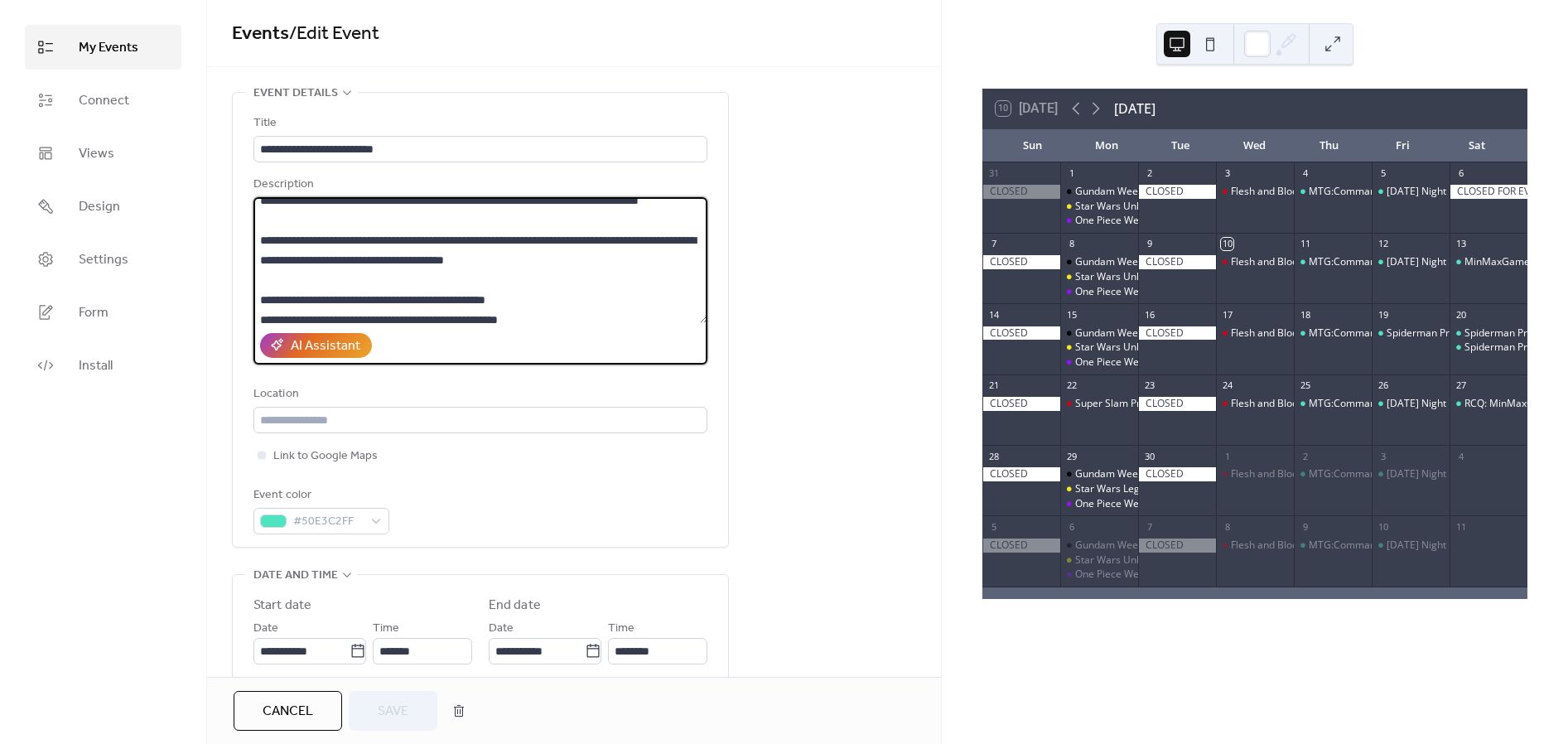
drag, startPoint x: 429, startPoint y: 316, endPoint x: 551, endPoint y: 285, distance: 125.9
click at [551, 285] on textarea "**********" at bounding box center [481, 261] width 454 height 126
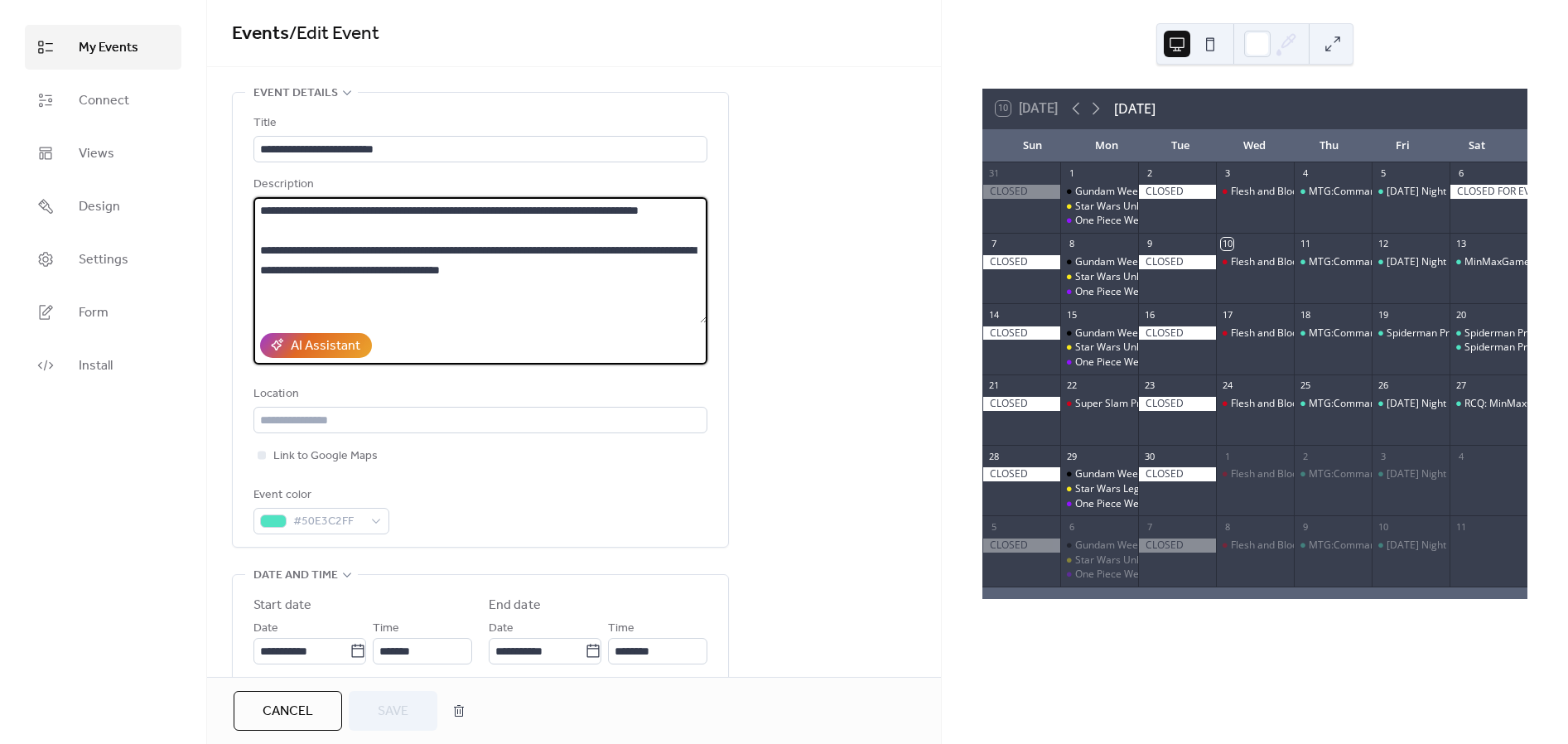
scroll to position [0, 0]
type textarea "**********"
click at [373, 711] on button "Save" at bounding box center [393, 711] width 89 height 39
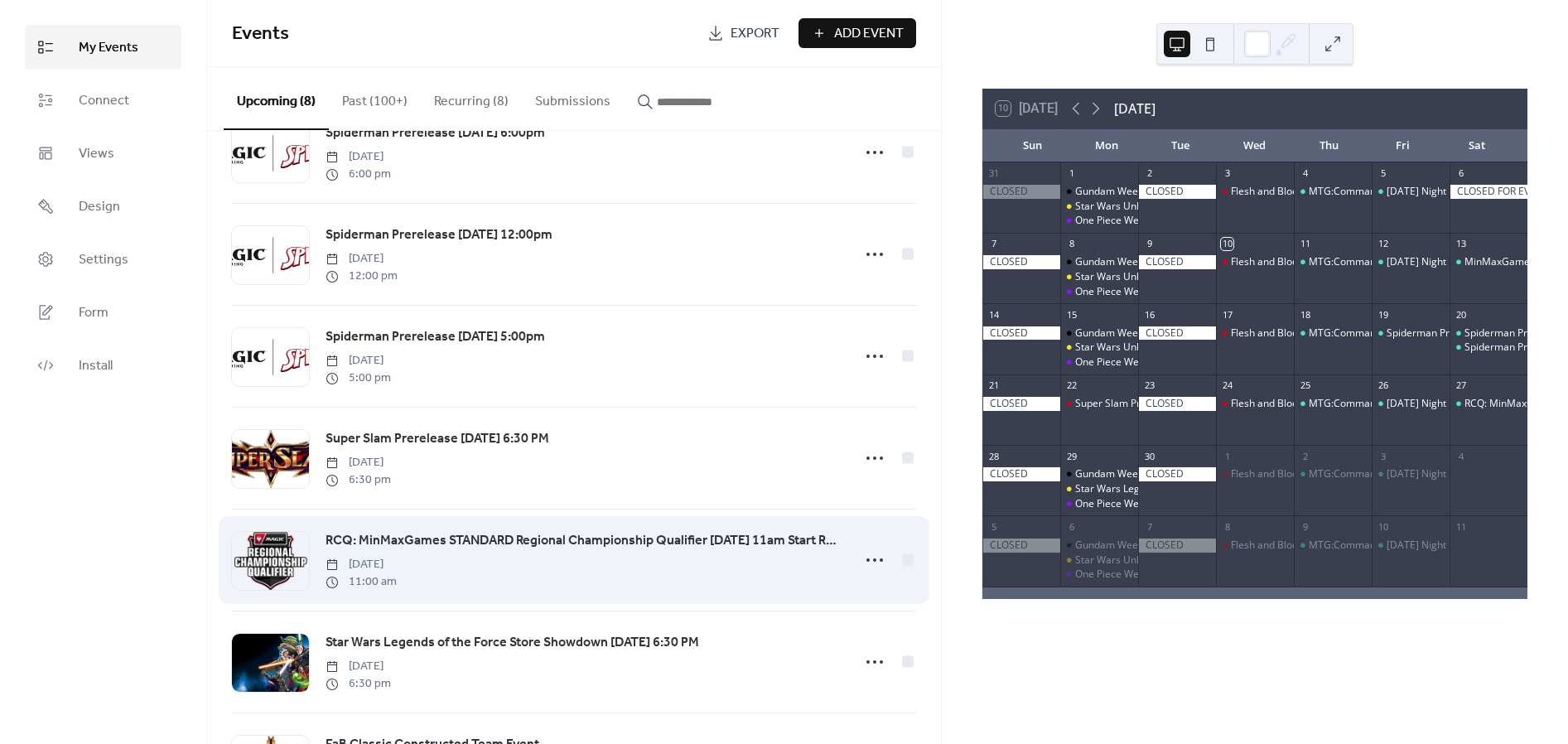
scroll to position [251, 0]
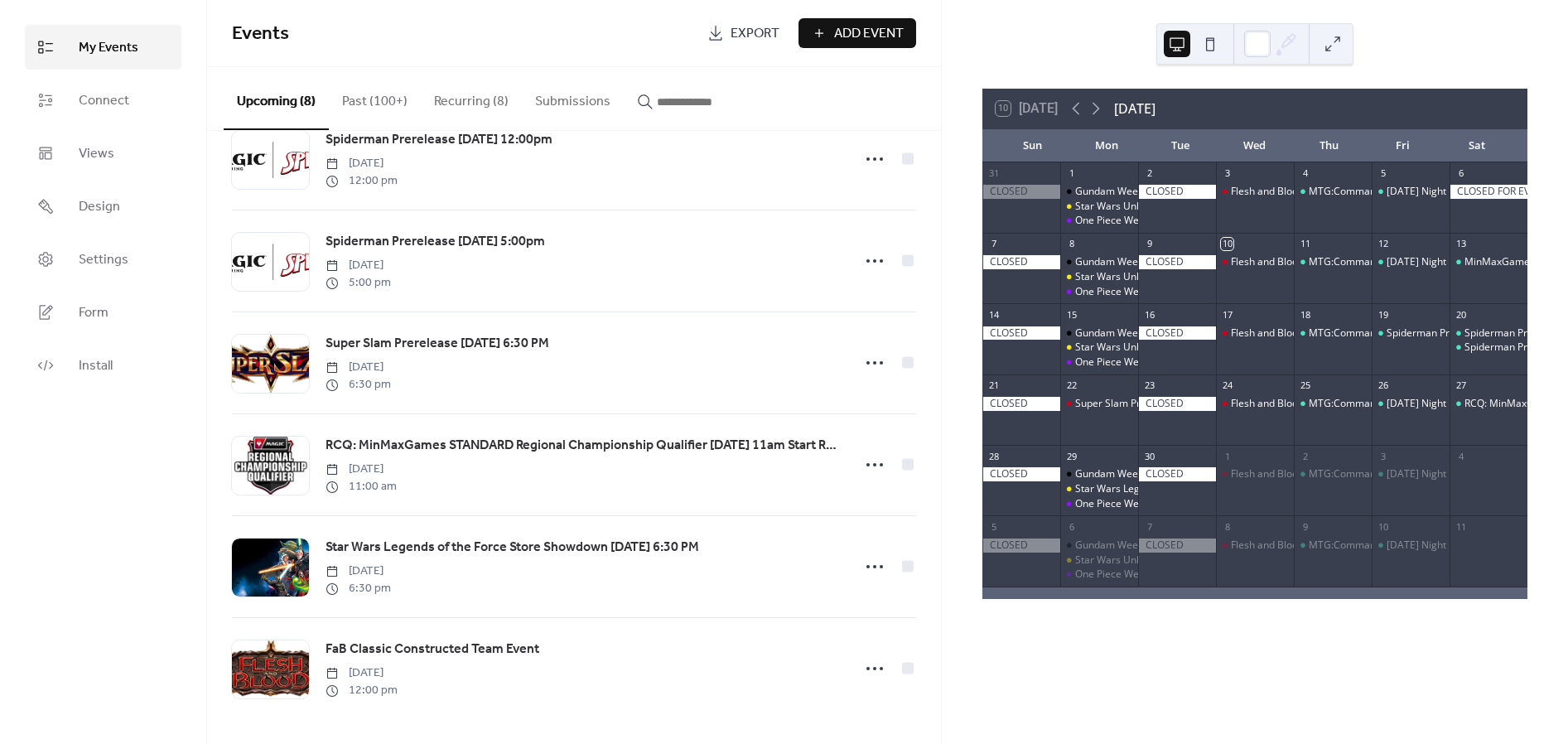
click at [366, 108] on button "Past (100+)" at bounding box center [374, 97] width 92 height 61
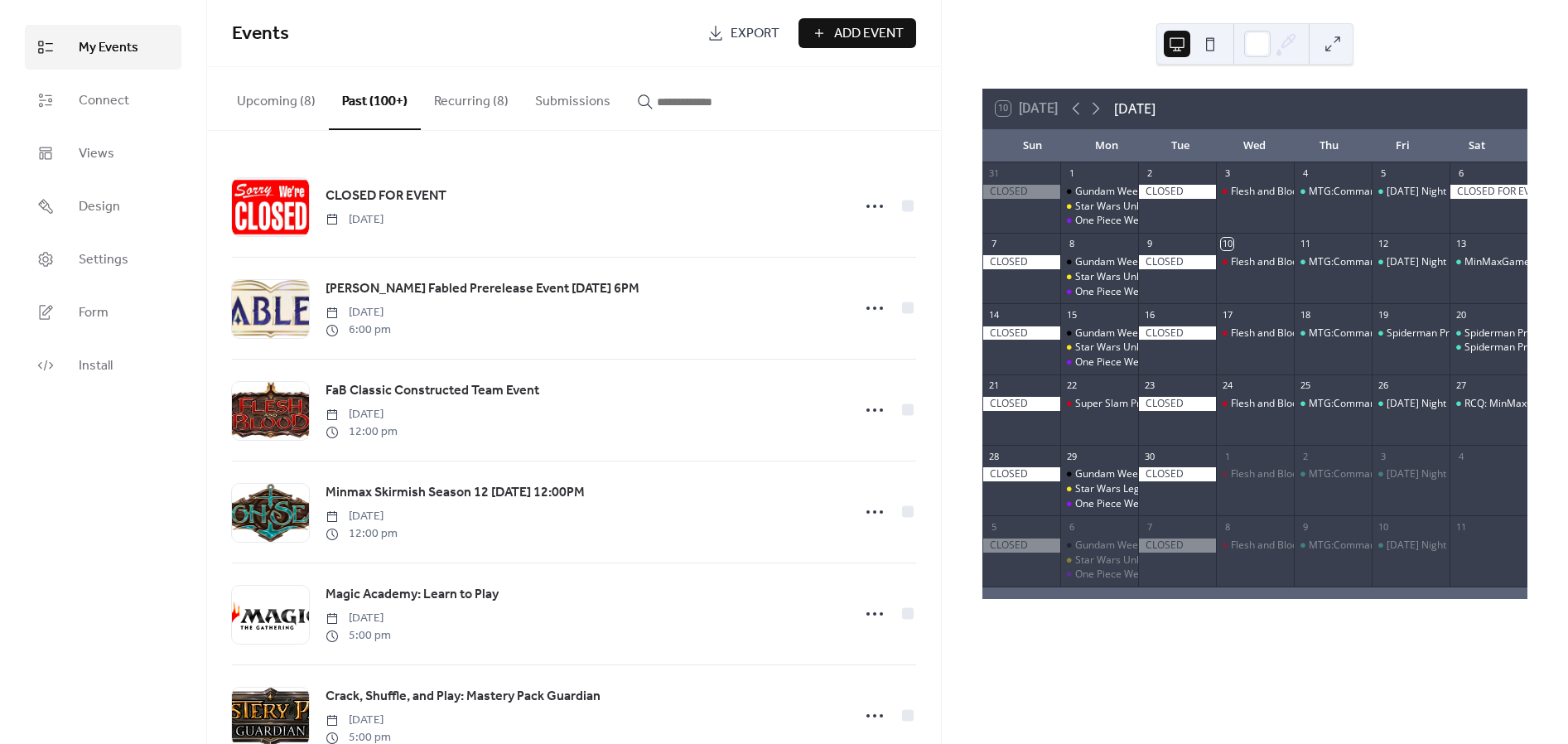
click at [472, 107] on button "Recurring (8)" at bounding box center [471, 97] width 101 height 61
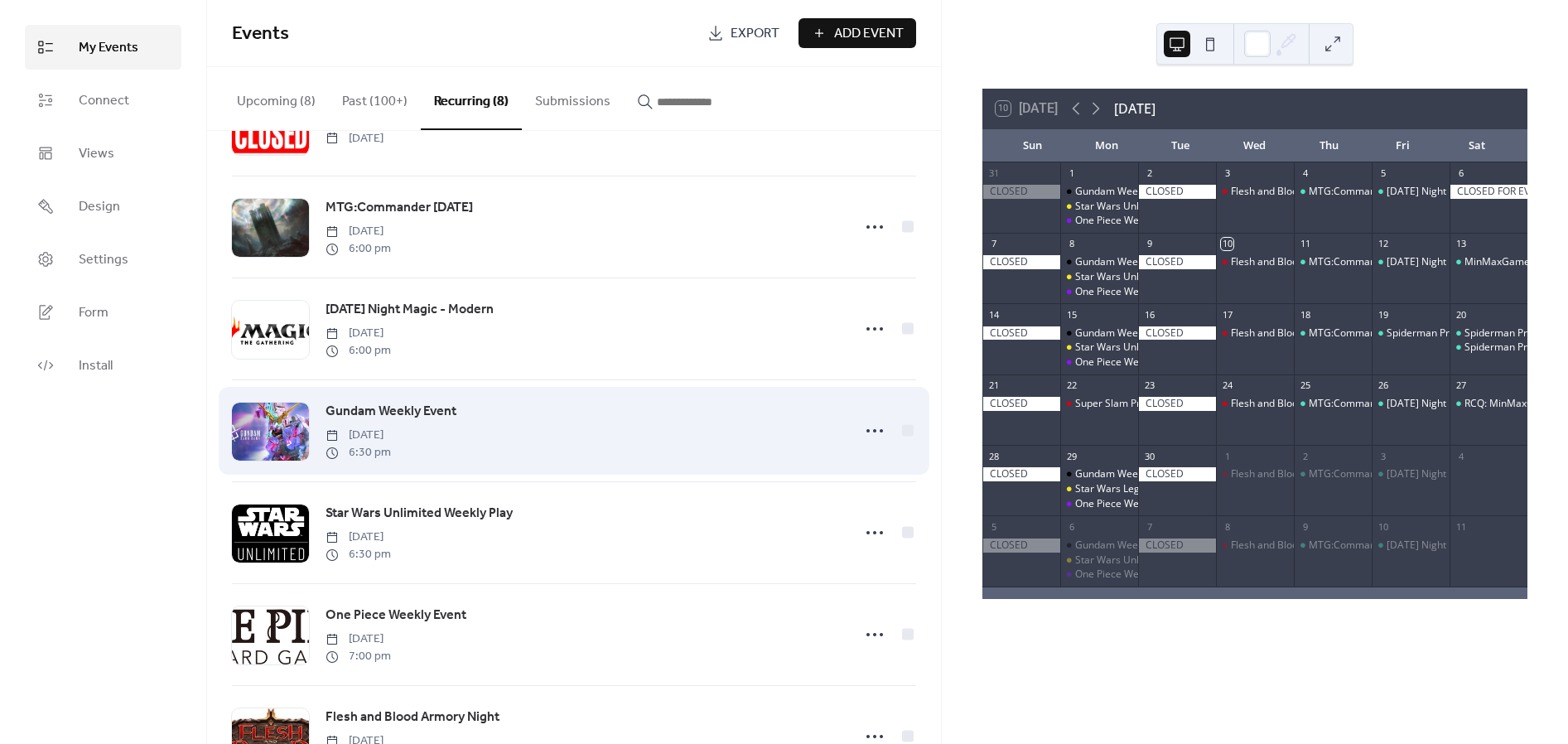
scroll to position [184, 0]
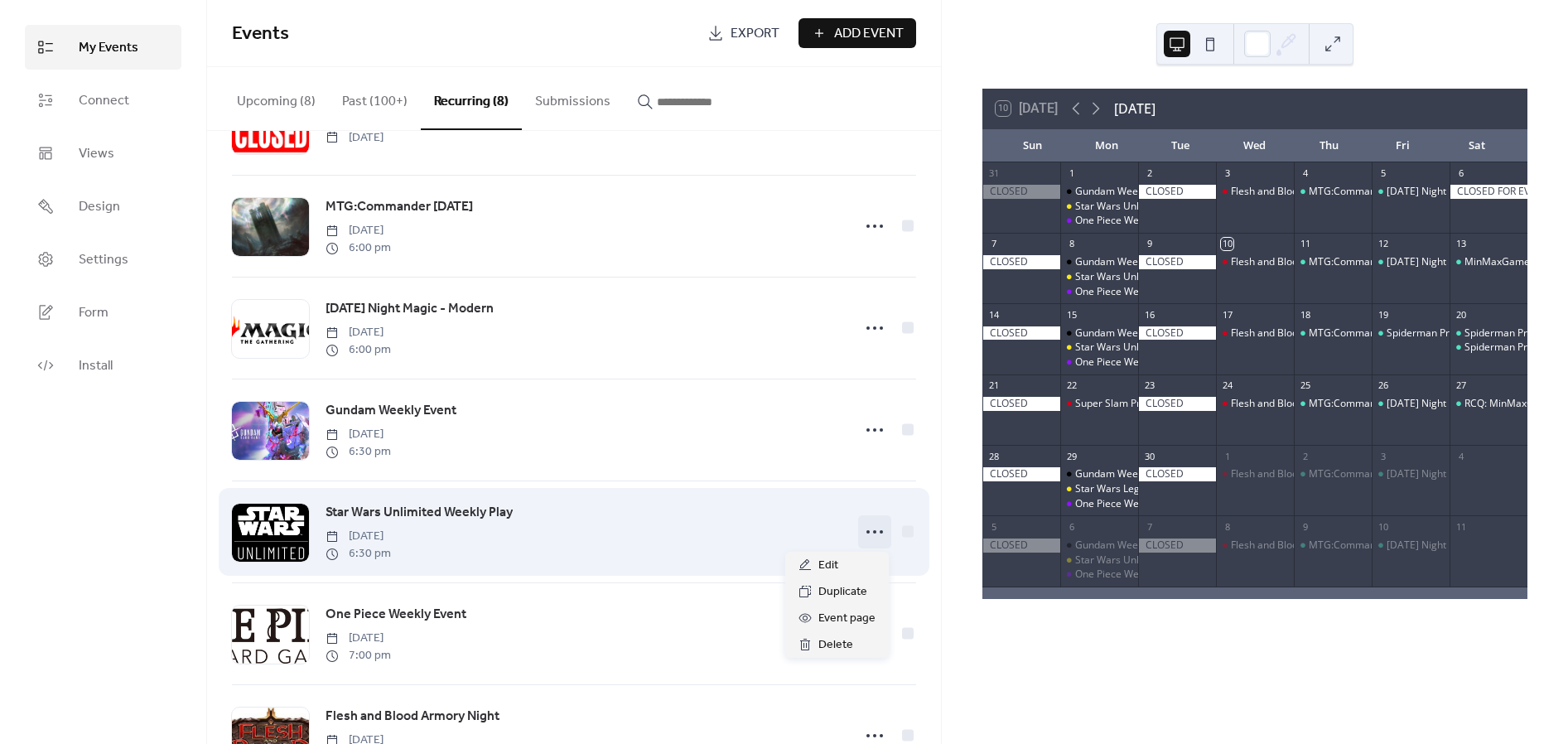
click at [681, 530] on icon at bounding box center [874, 532] width 26 height 26
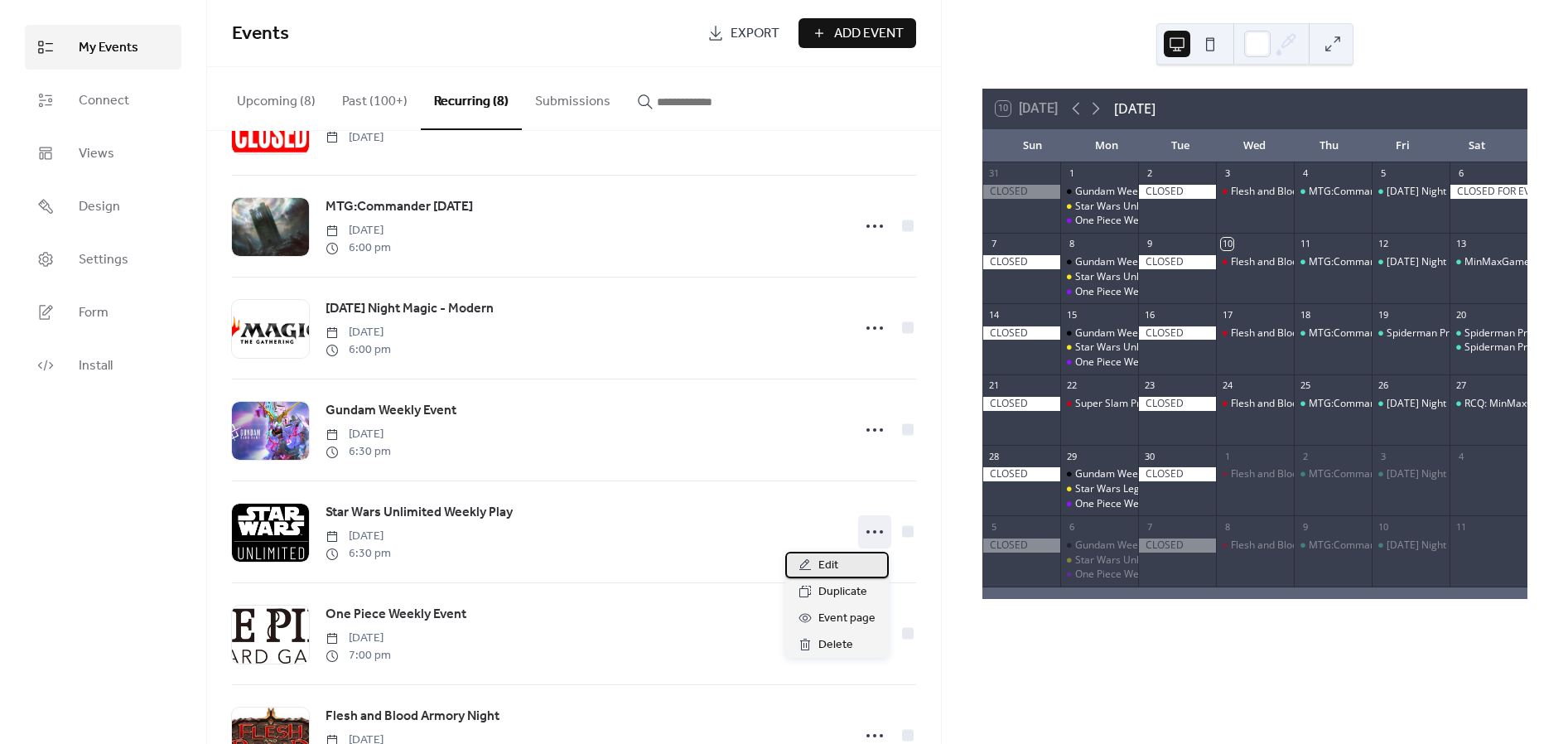
click at [681, 556] on div "Edit" at bounding box center [837, 565] width 103 height 26
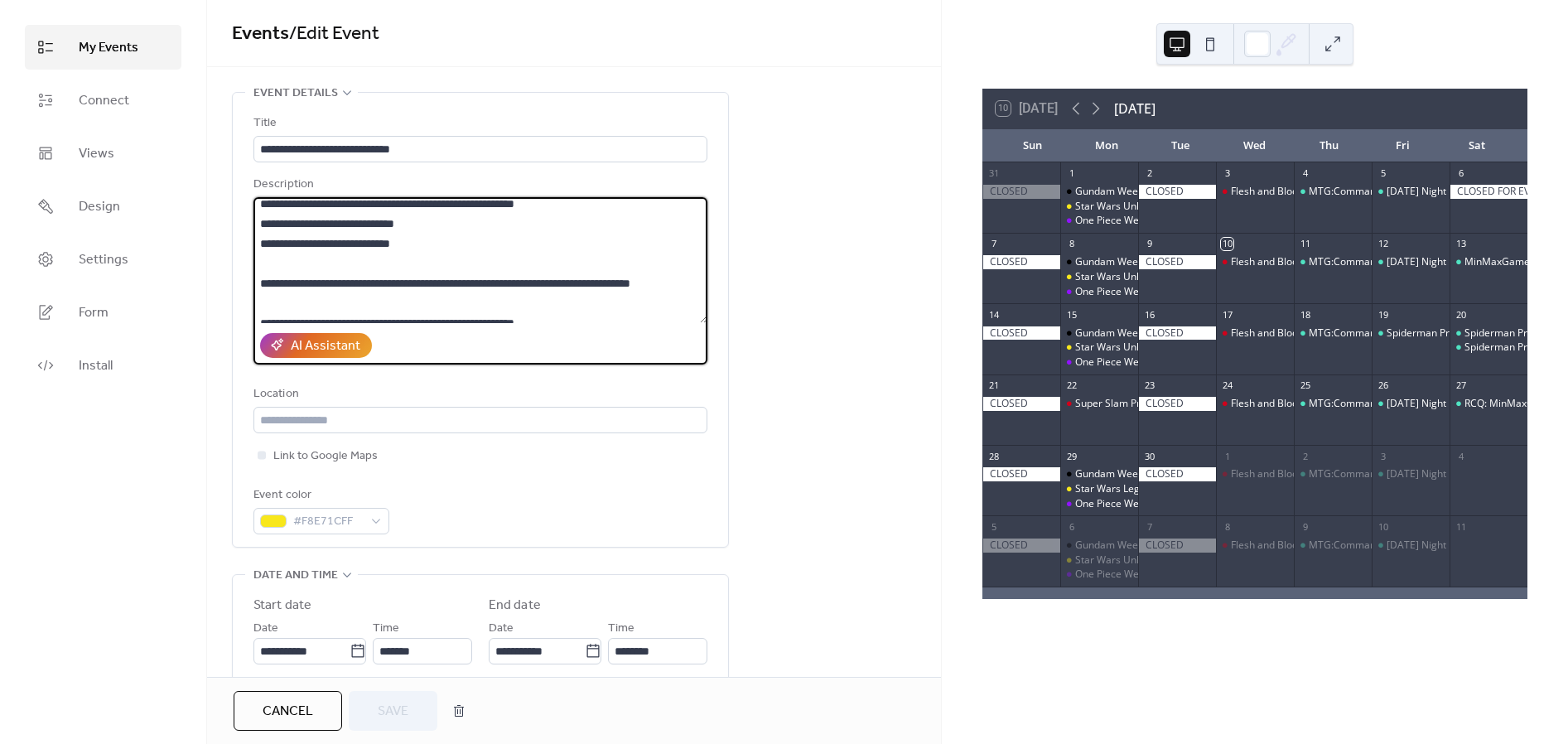
scroll to position [14, 0]
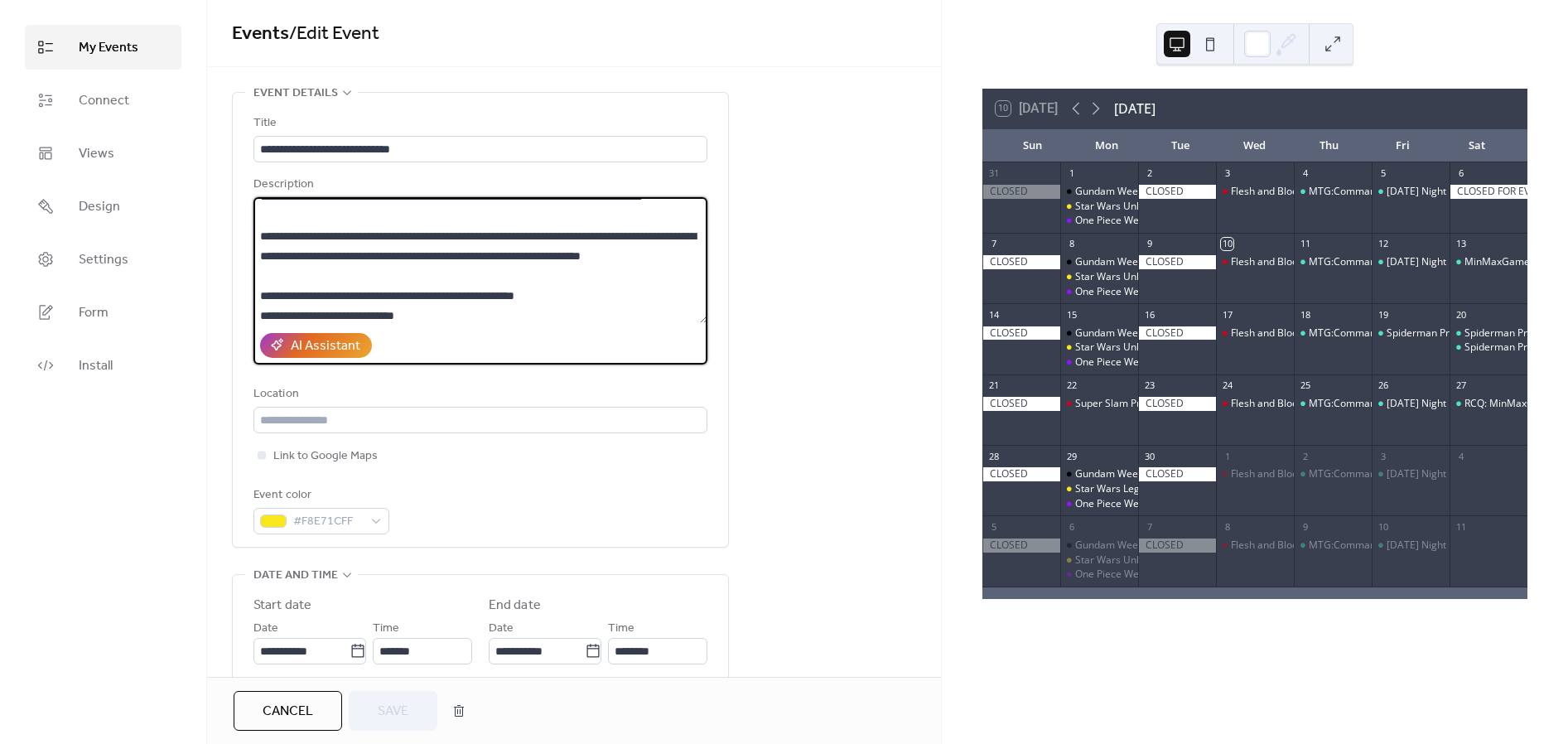
drag, startPoint x: 452, startPoint y: 316, endPoint x: 289, endPoint y: 299, distance: 163.9
click at [289, 299] on textarea "**********" at bounding box center [481, 261] width 454 height 126
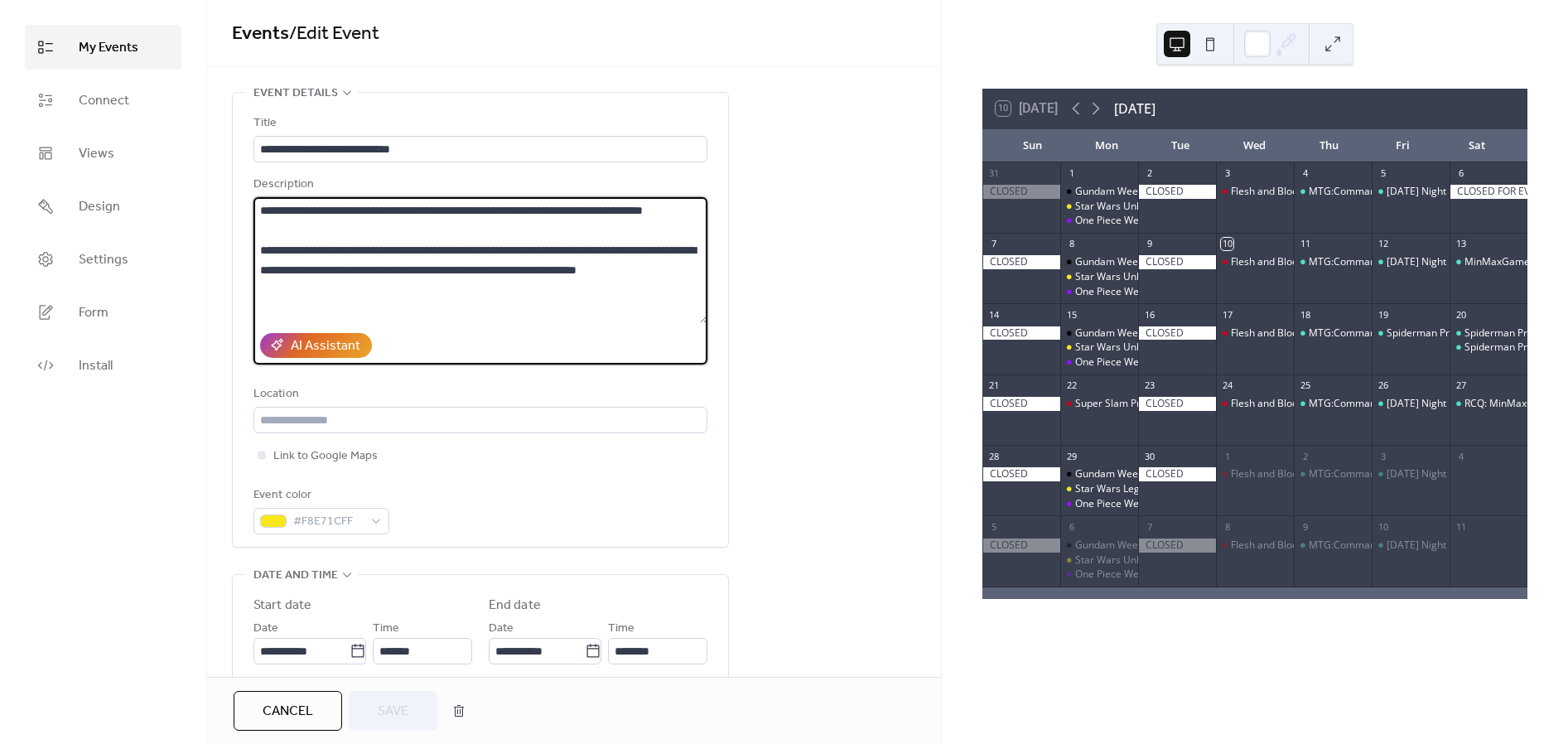
scroll to position [0, 0]
type textarea "**********"
click at [380, 717] on span "Save" at bounding box center [393, 712] width 31 height 20
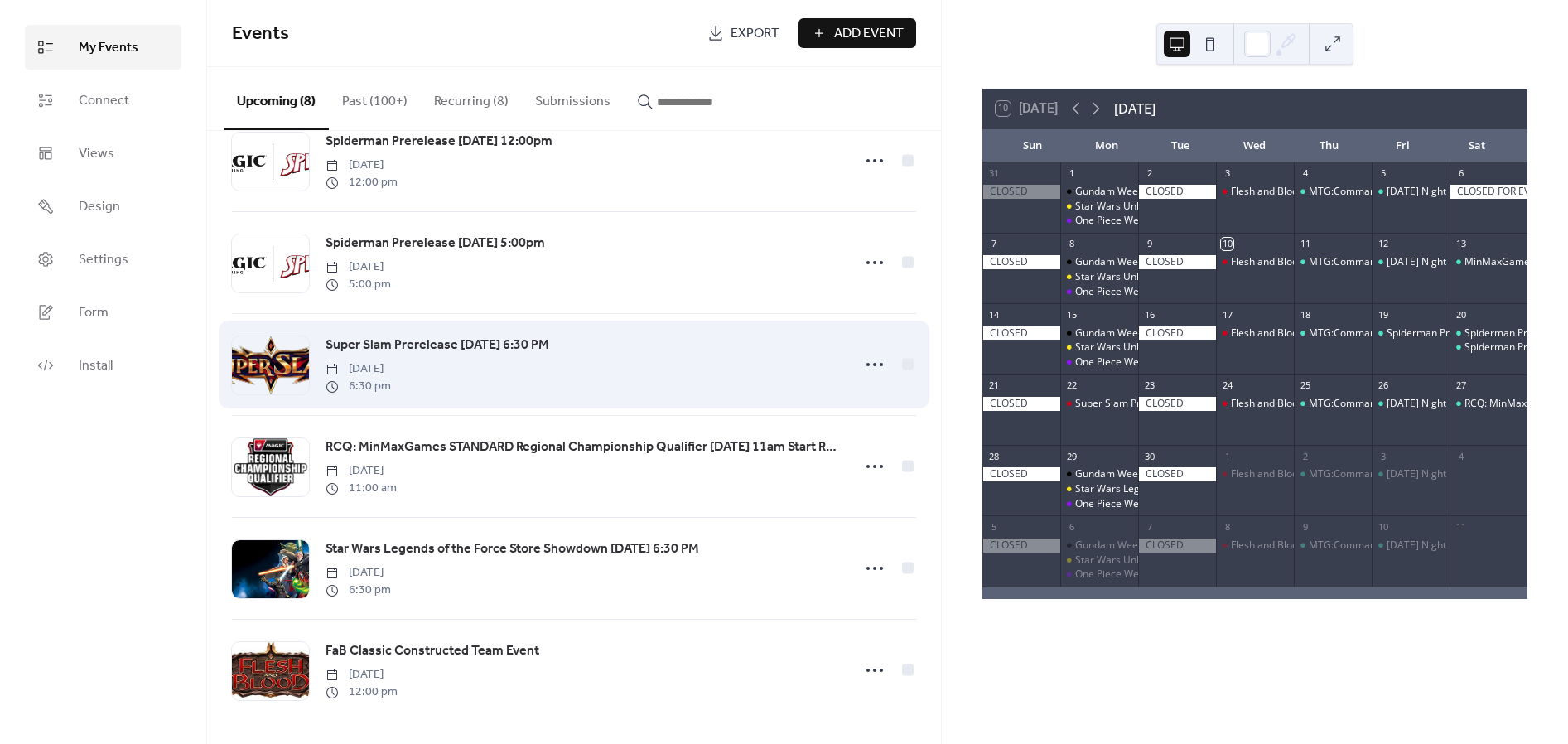
scroll to position [251, 0]
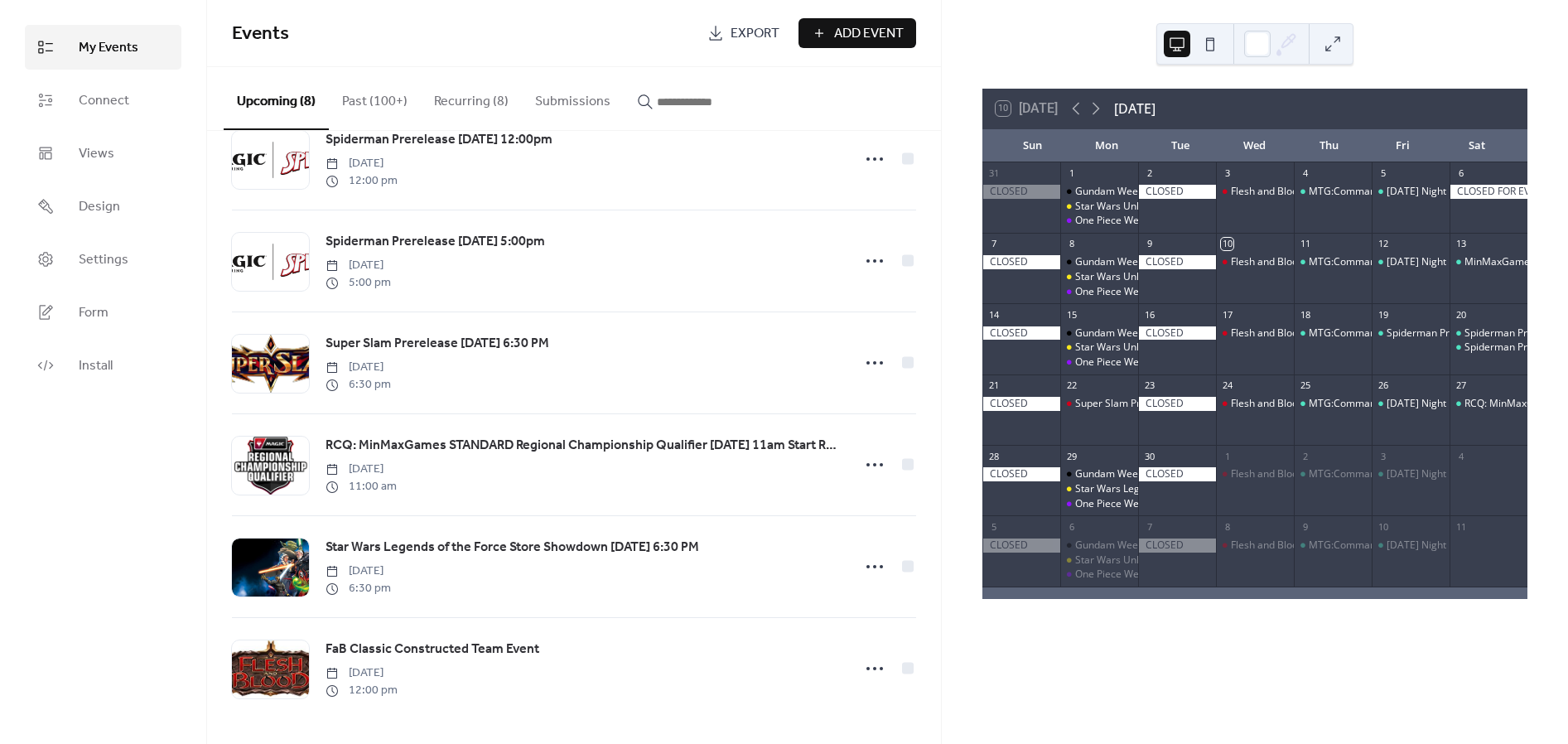
click at [359, 94] on button "Past (100+)" at bounding box center [374, 97] width 92 height 61
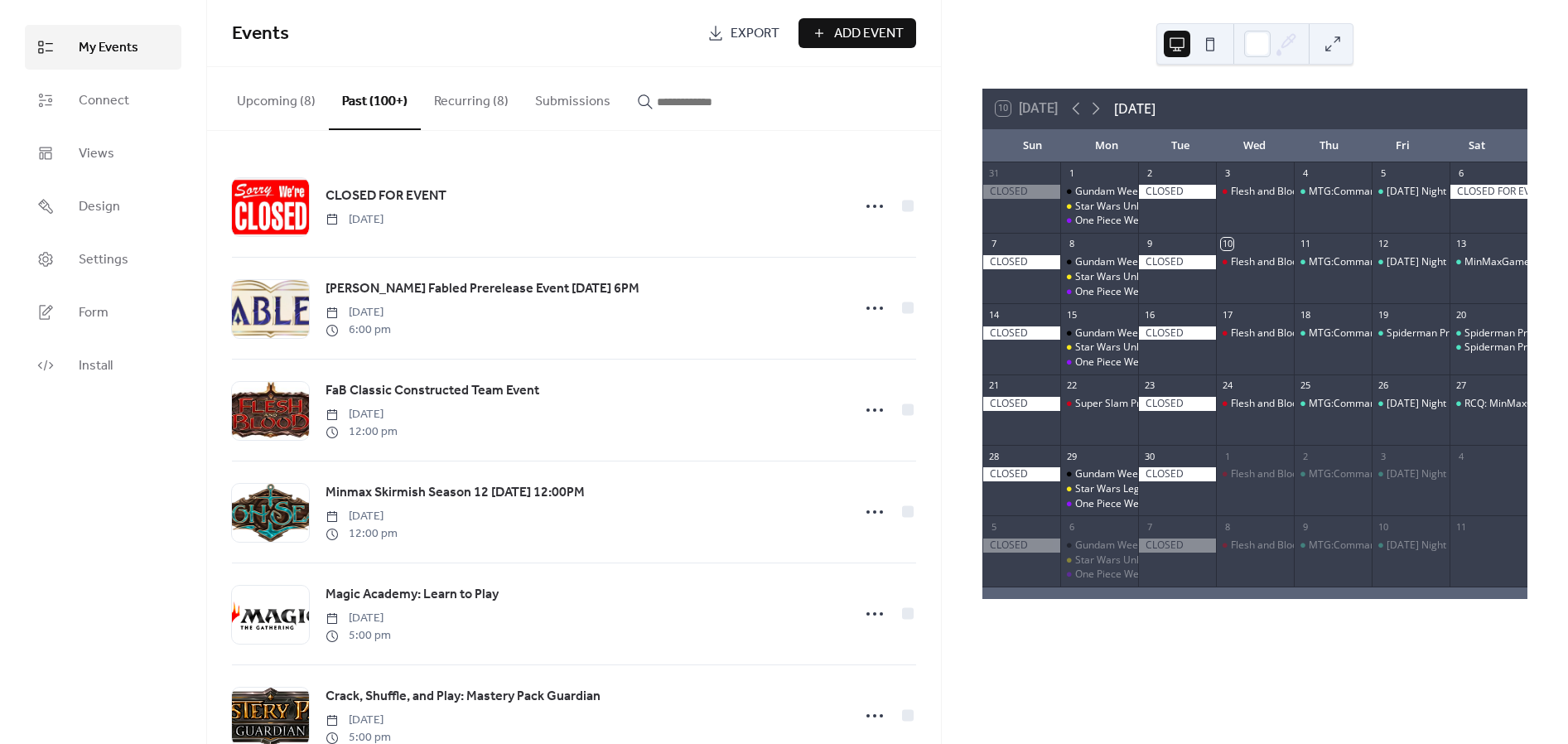
click at [472, 106] on button "Recurring (8)" at bounding box center [471, 97] width 101 height 61
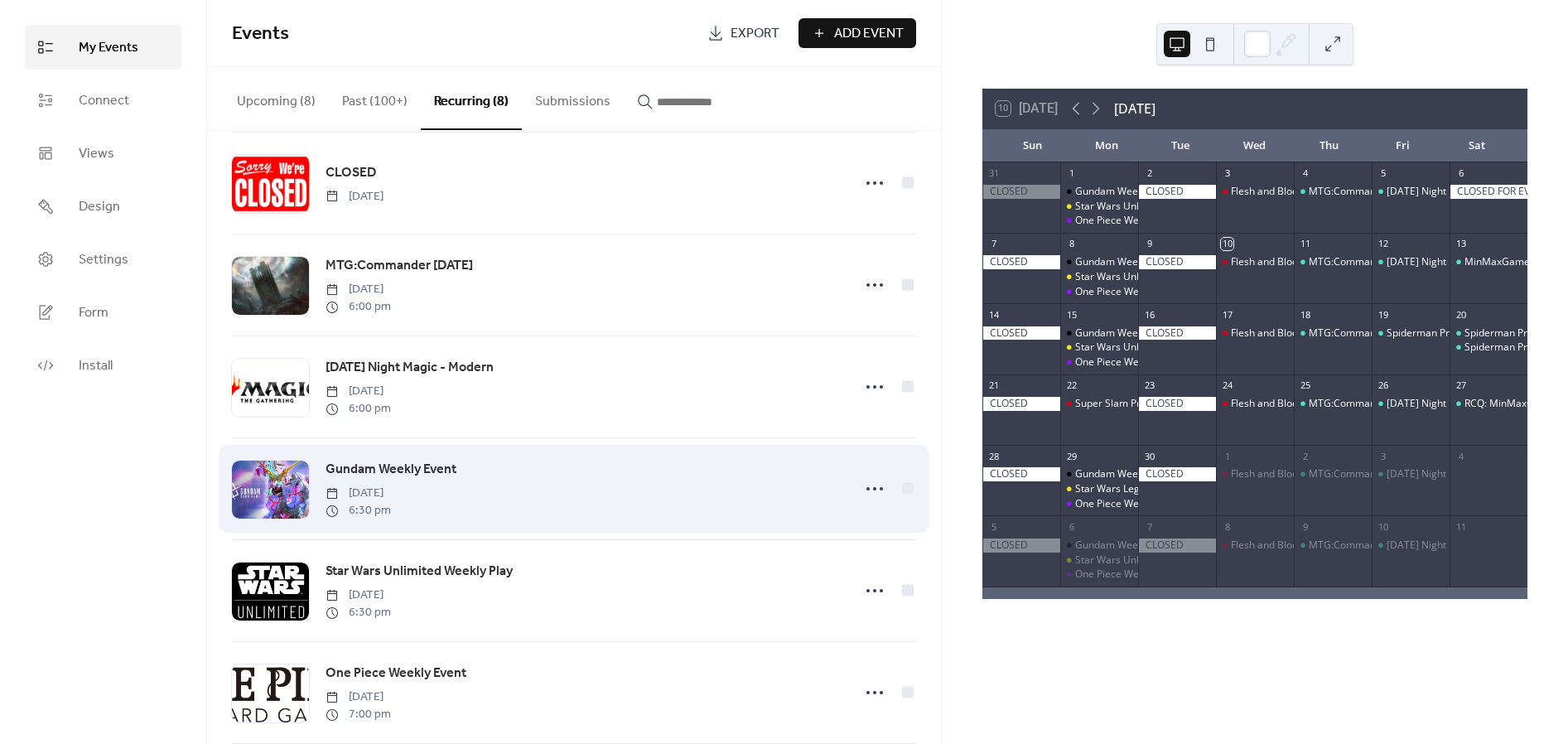
scroll to position [251, 0]
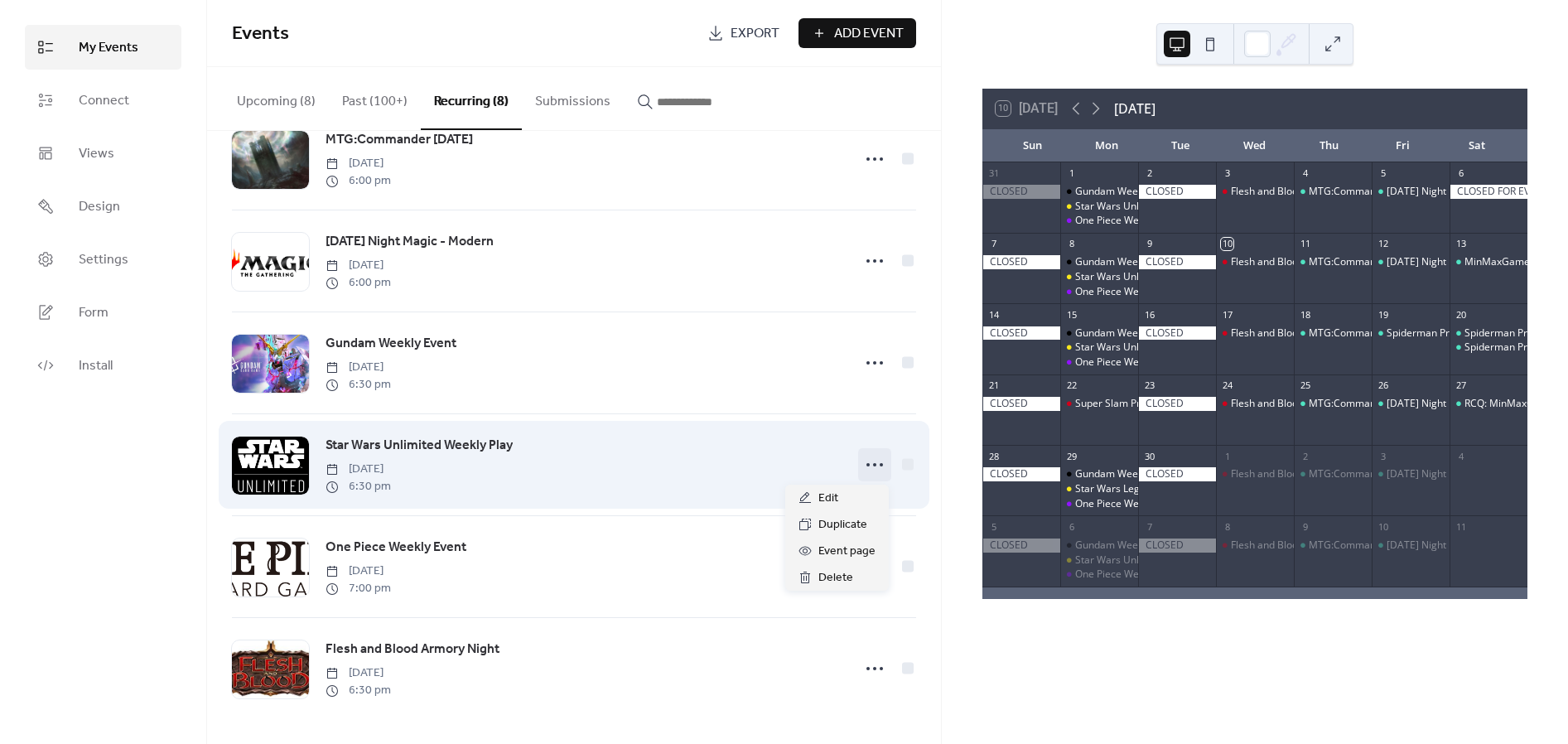
click at [681, 465] on icon at bounding box center [874, 465] width 26 height 26
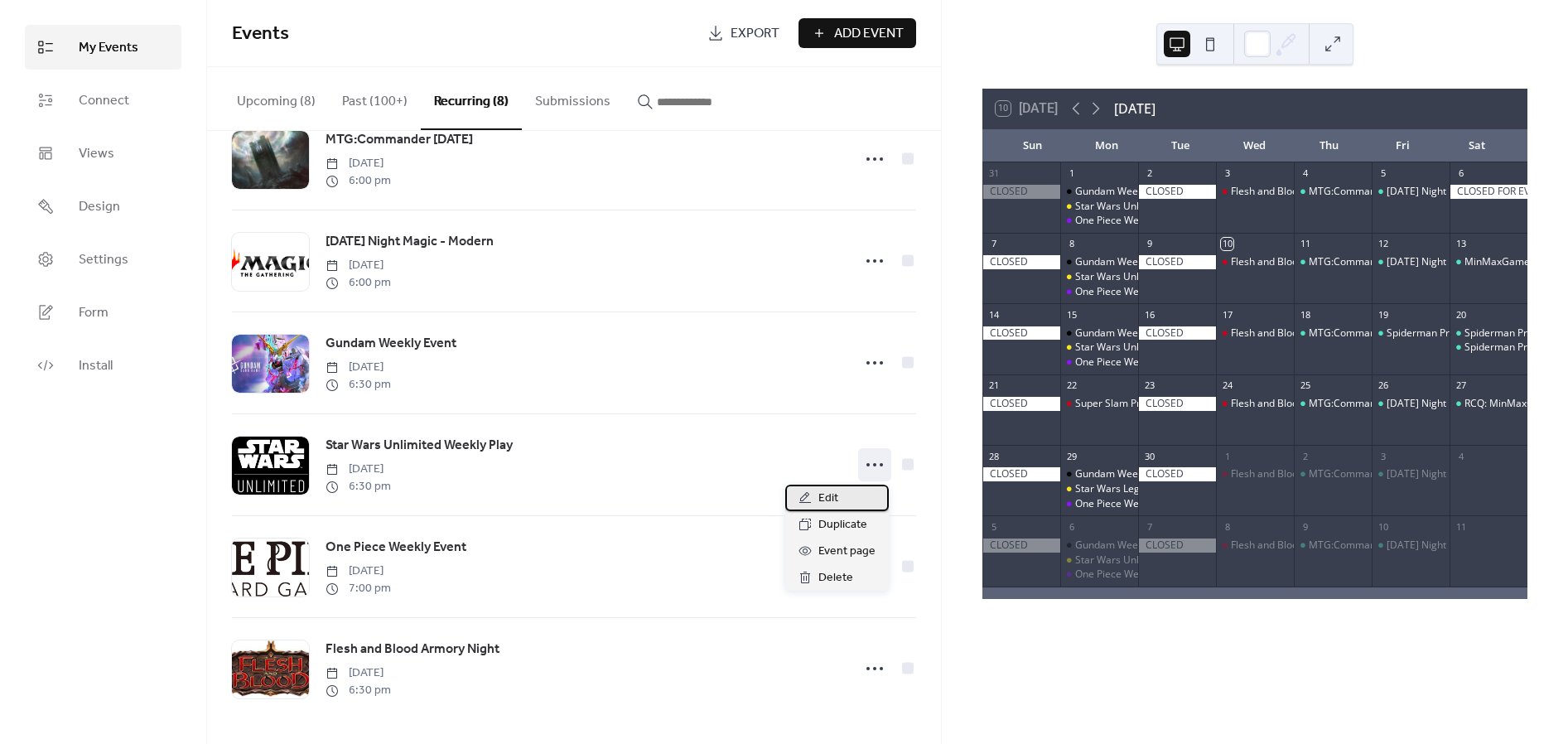
click at [681, 497] on div "Edit" at bounding box center [837, 497] width 103 height 26
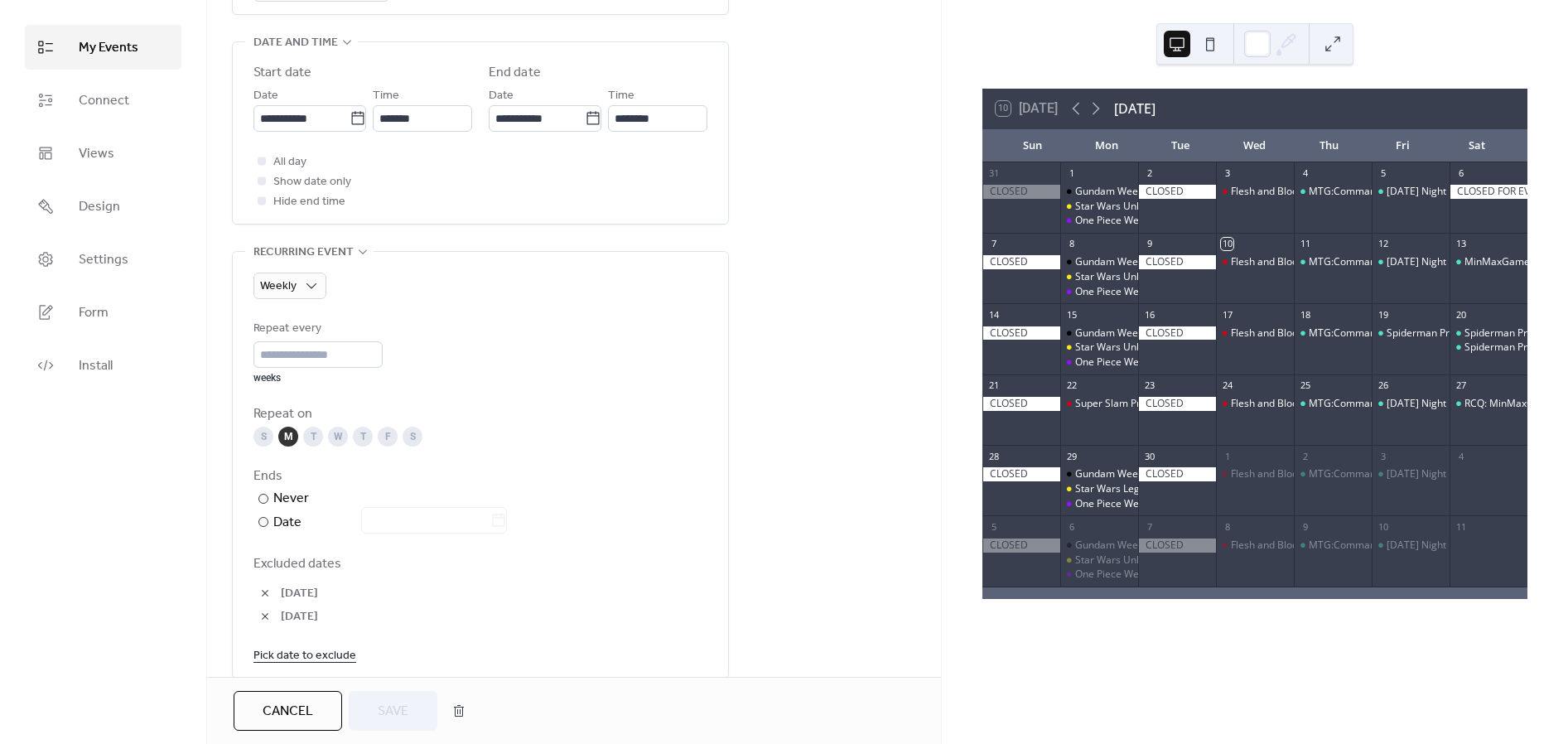
scroll to position [552, 0]
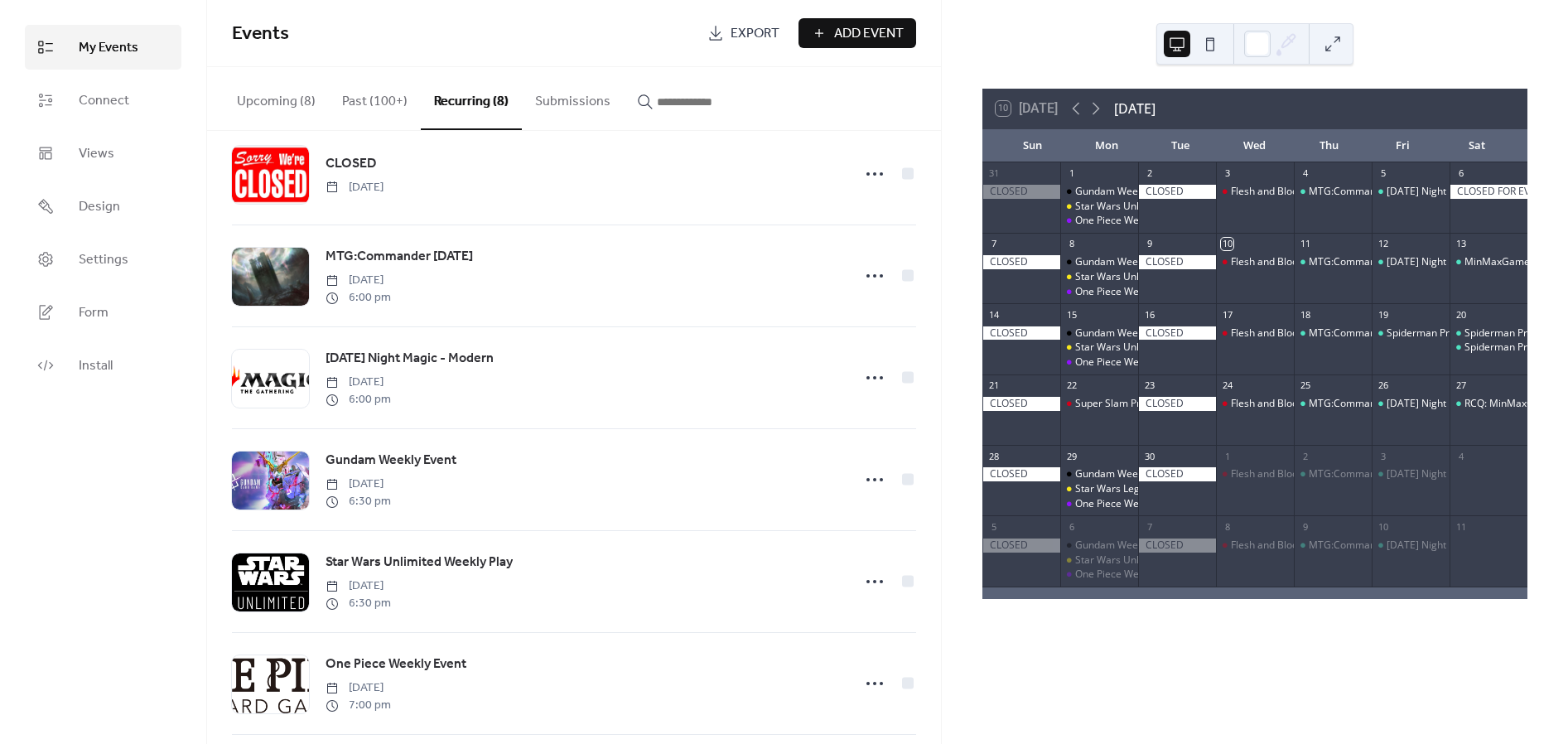
scroll to position [251, 0]
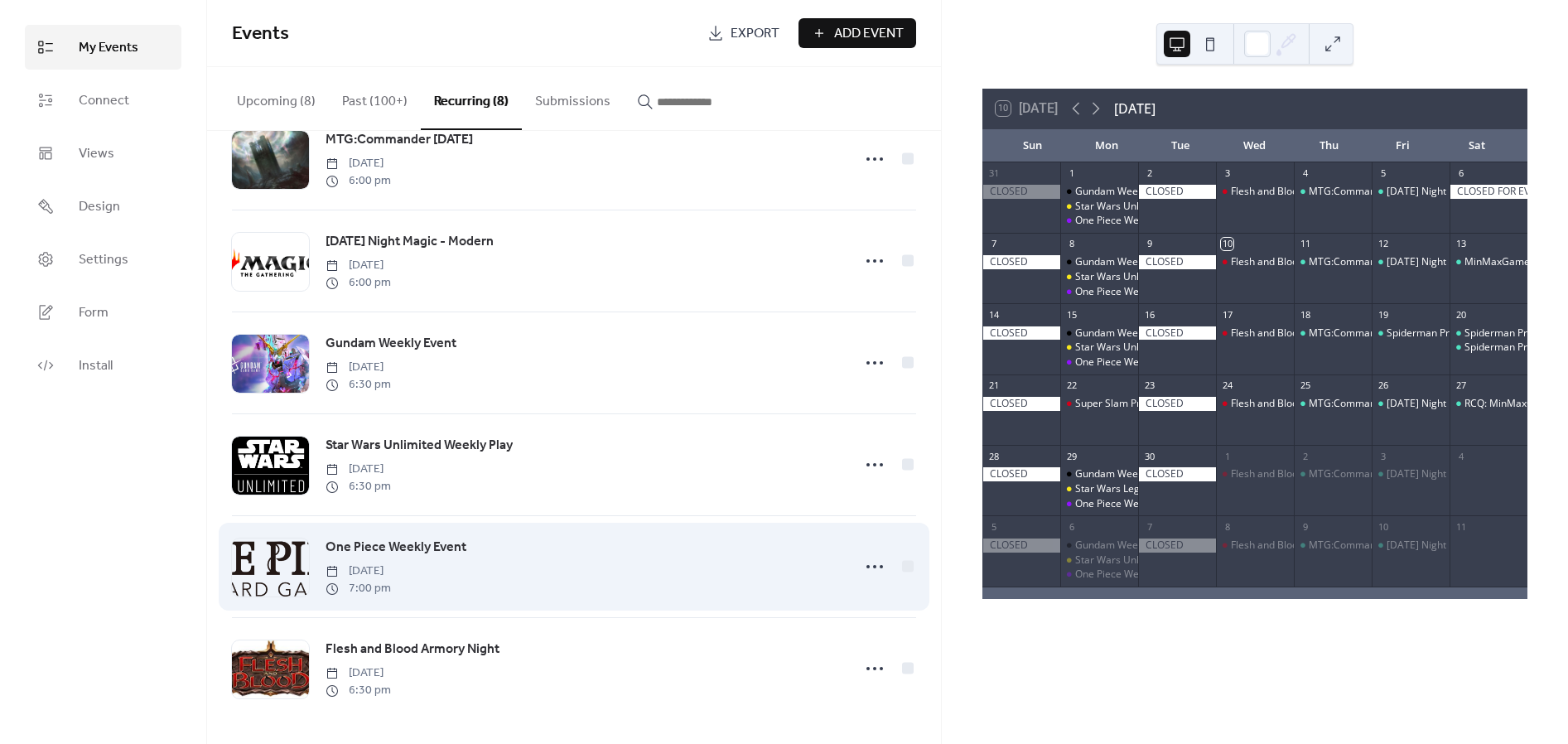
click at [681, 574] on div "One Piece Weekly Event [DATE] 7:00 pm" at bounding box center [574, 566] width 684 height 101
click at [681, 572] on icon at bounding box center [874, 567] width 26 height 26
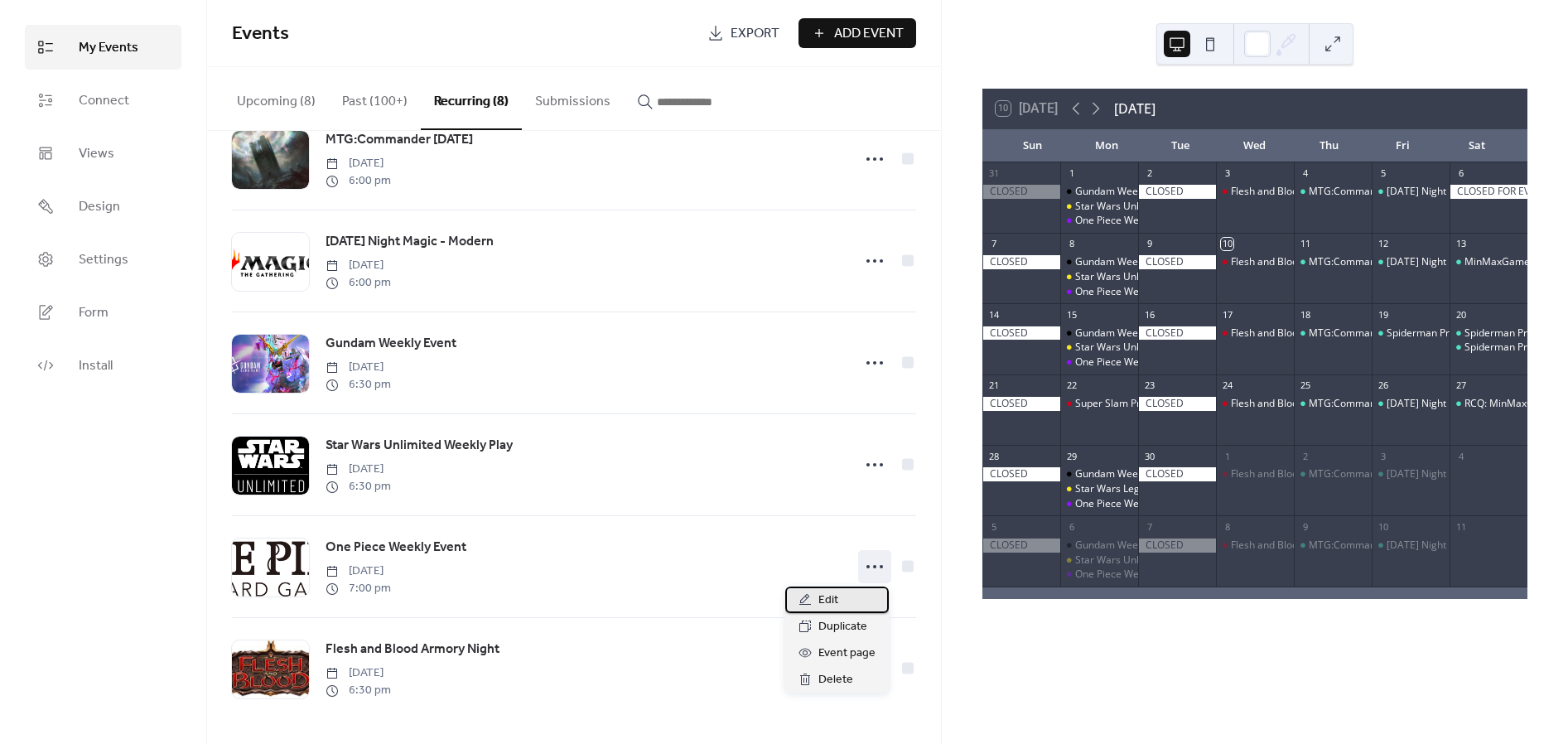
click at [681, 597] on div "Edit" at bounding box center [837, 600] width 103 height 26
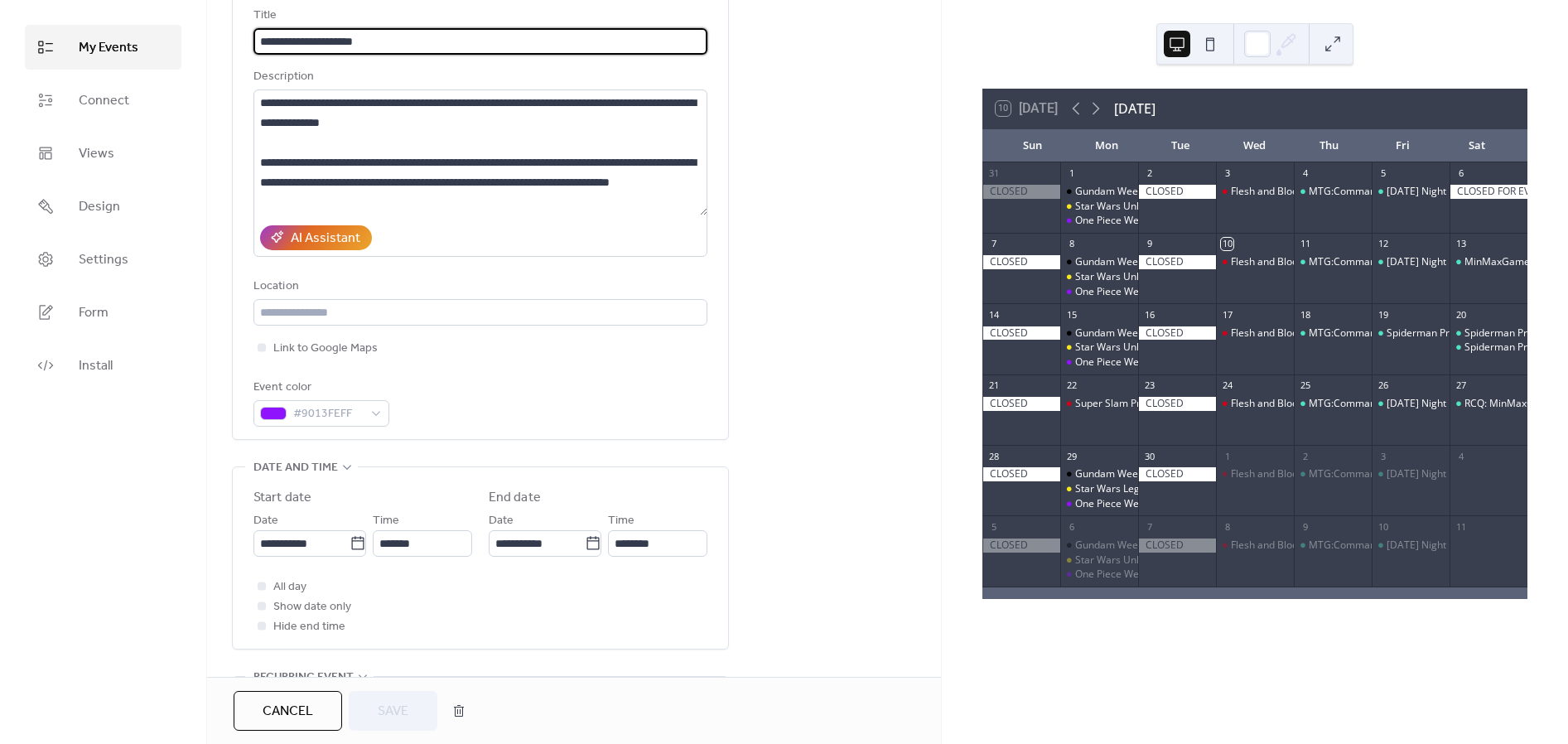
scroll to position [92, 0]
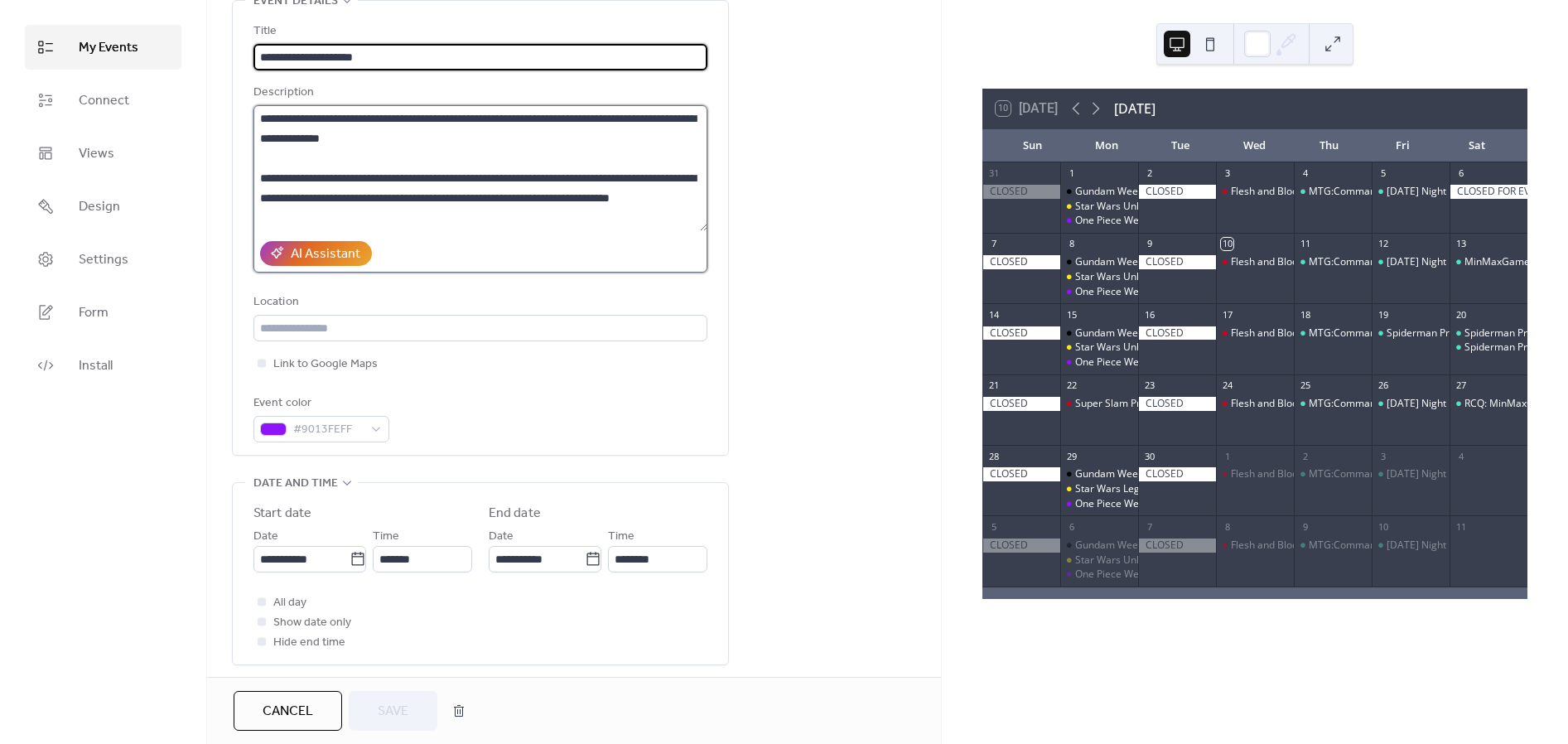
drag, startPoint x: 365, startPoint y: 168, endPoint x: 524, endPoint y: 170, distance: 159.0
click at [366, 168] on textarea "**********" at bounding box center [481, 168] width 454 height 126
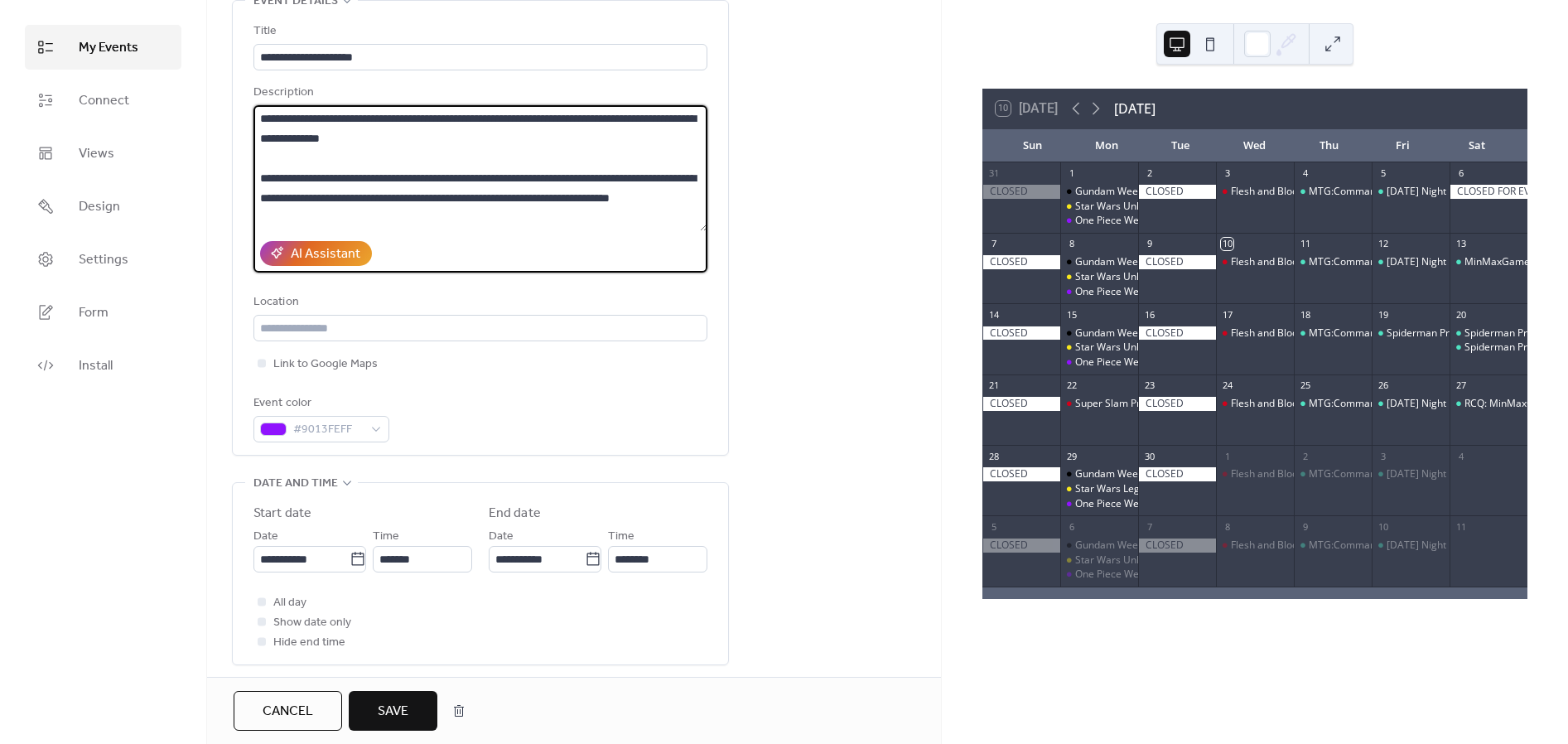
type textarea "**********"
click at [398, 711] on span "Save" at bounding box center [393, 712] width 31 height 20
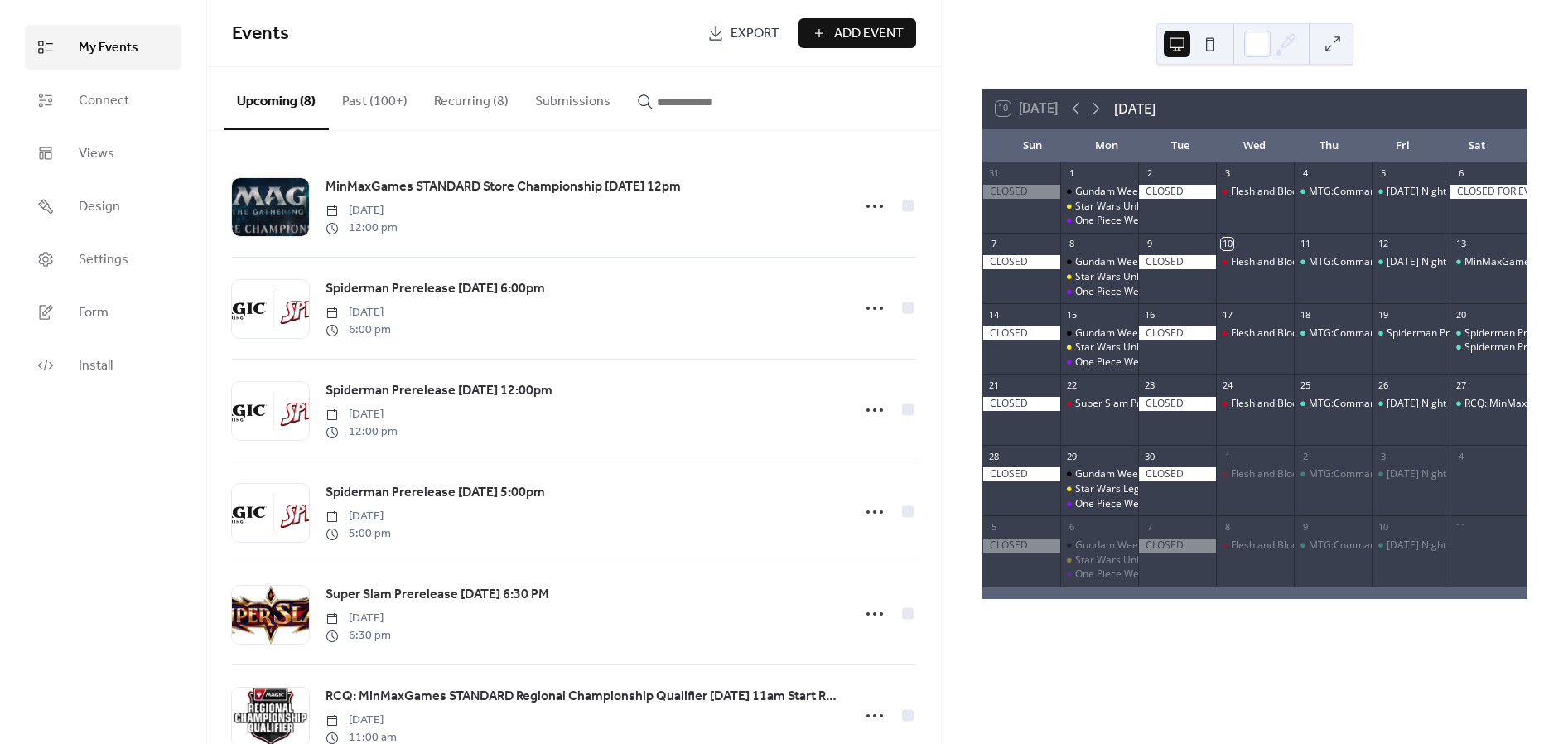
drag, startPoint x: 377, startPoint y: 97, endPoint x: 391, endPoint y: 96, distance: 14.0
click at [377, 97] on button "Past (100+)" at bounding box center [374, 97] width 92 height 61
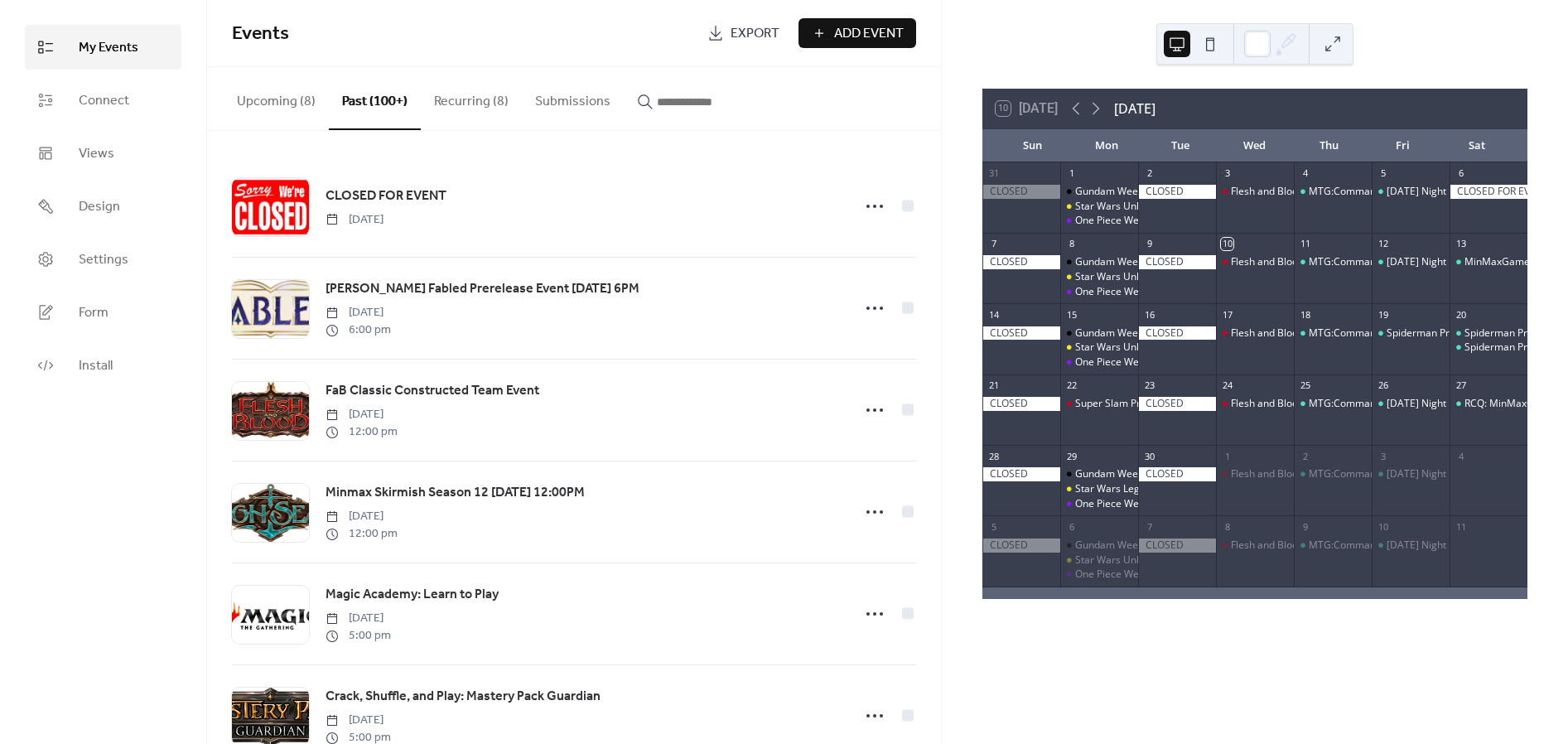
click at [449, 97] on button "Recurring (8)" at bounding box center [471, 97] width 101 height 61
